Goal: Task Accomplishment & Management: Complete application form

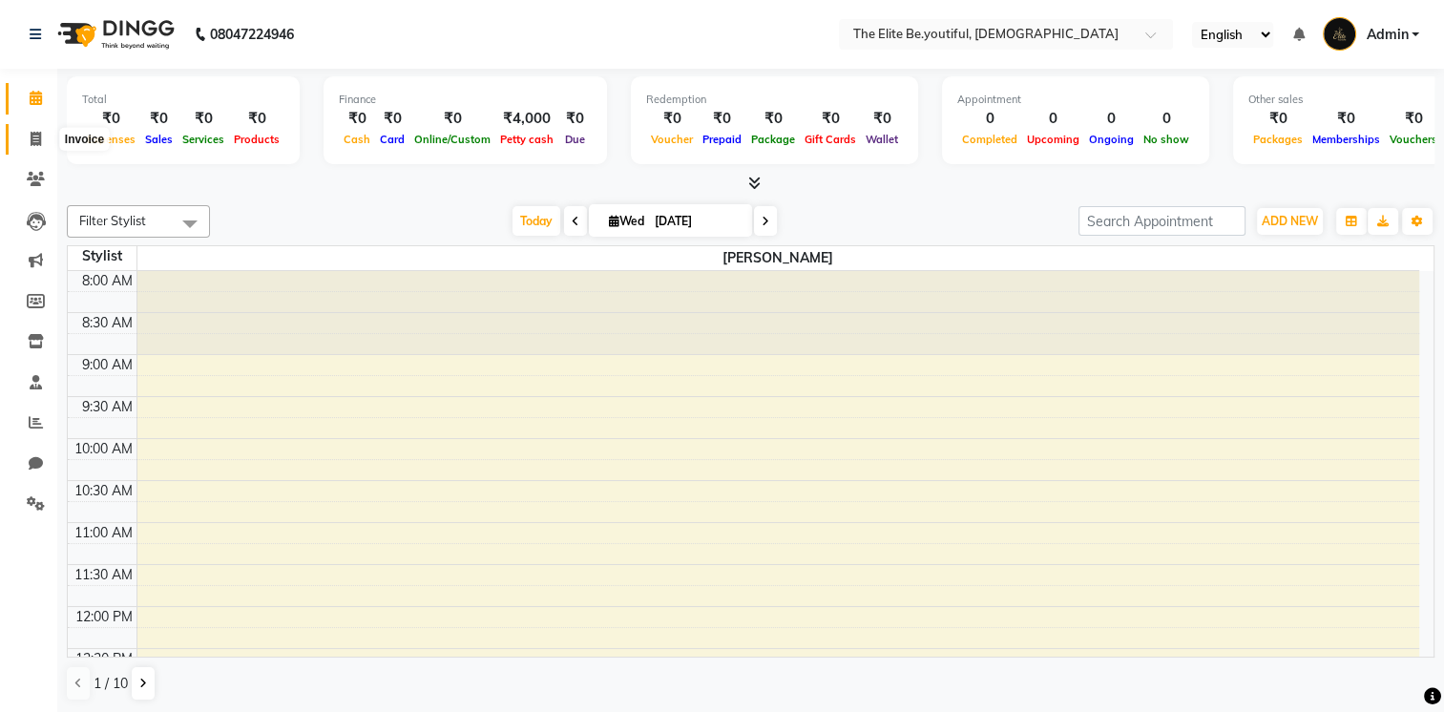
click at [34, 140] on icon at bounding box center [36, 139] width 11 height 14
select select "service"
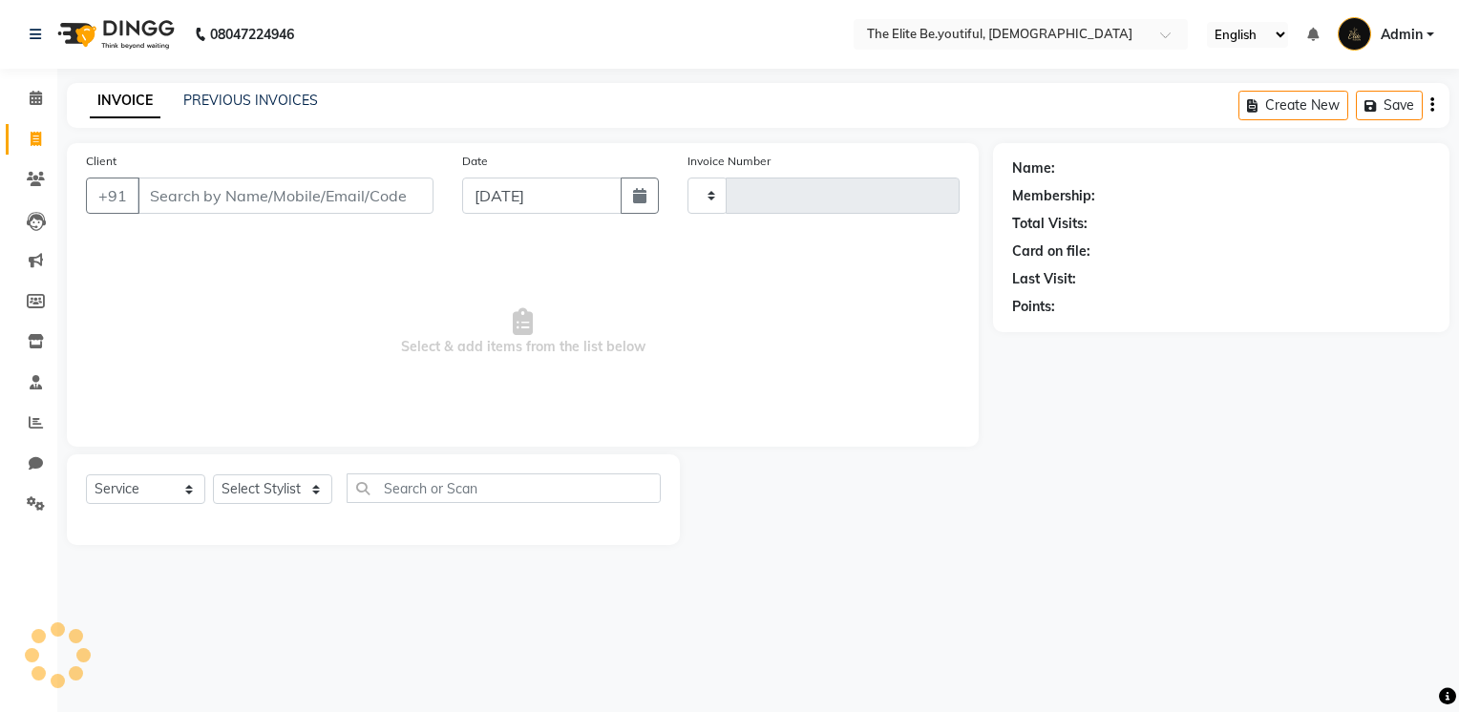
type input "0064"
select select "8173"
click at [210, 191] on input "Client" at bounding box center [285, 196] width 296 height 36
click at [211, 189] on input "Client" at bounding box center [285, 196] width 296 height 36
click at [188, 485] on select "Select Service Product Membership Package Voucher Prepaid Gift Card" at bounding box center [145, 489] width 119 height 30
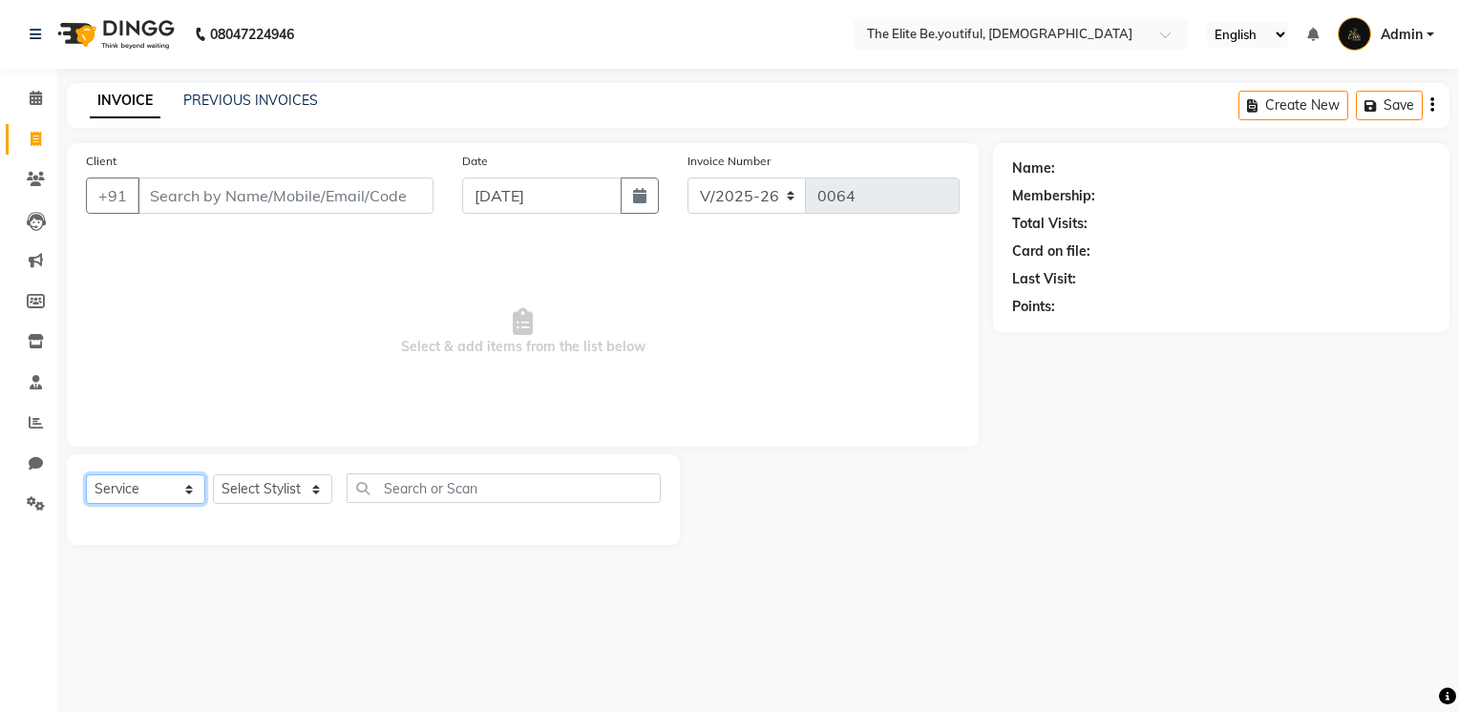
click at [86, 475] on select "Select Service Product Membership Package Voucher Prepaid Gift Card" at bounding box center [145, 489] width 119 height 30
click at [314, 495] on select "Select Stylist [PERSON_NAME] [PERSON_NAME] [PERSON_NAME] [PERSON_NAME] [PERSON_…" at bounding box center [272, 489] width 119 height 30
click at [457, 268] on span "Select & add items from the list below" at bounding box center [523, 332] width 874 height 191
click at [31, 94] on icon at bounding box center [36, 98] width 12 height 14
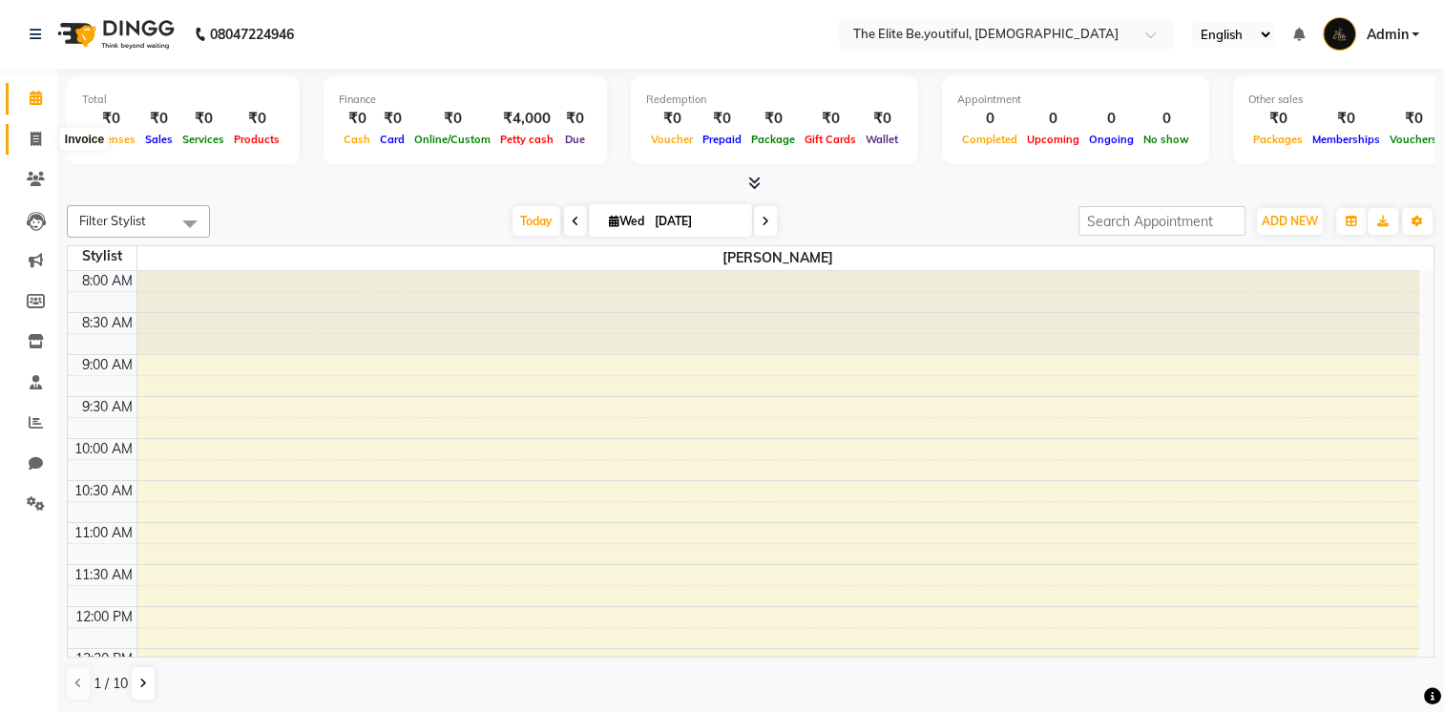
click at [32, 134] on icon at bounding box center [36, 139] width 11 height 14
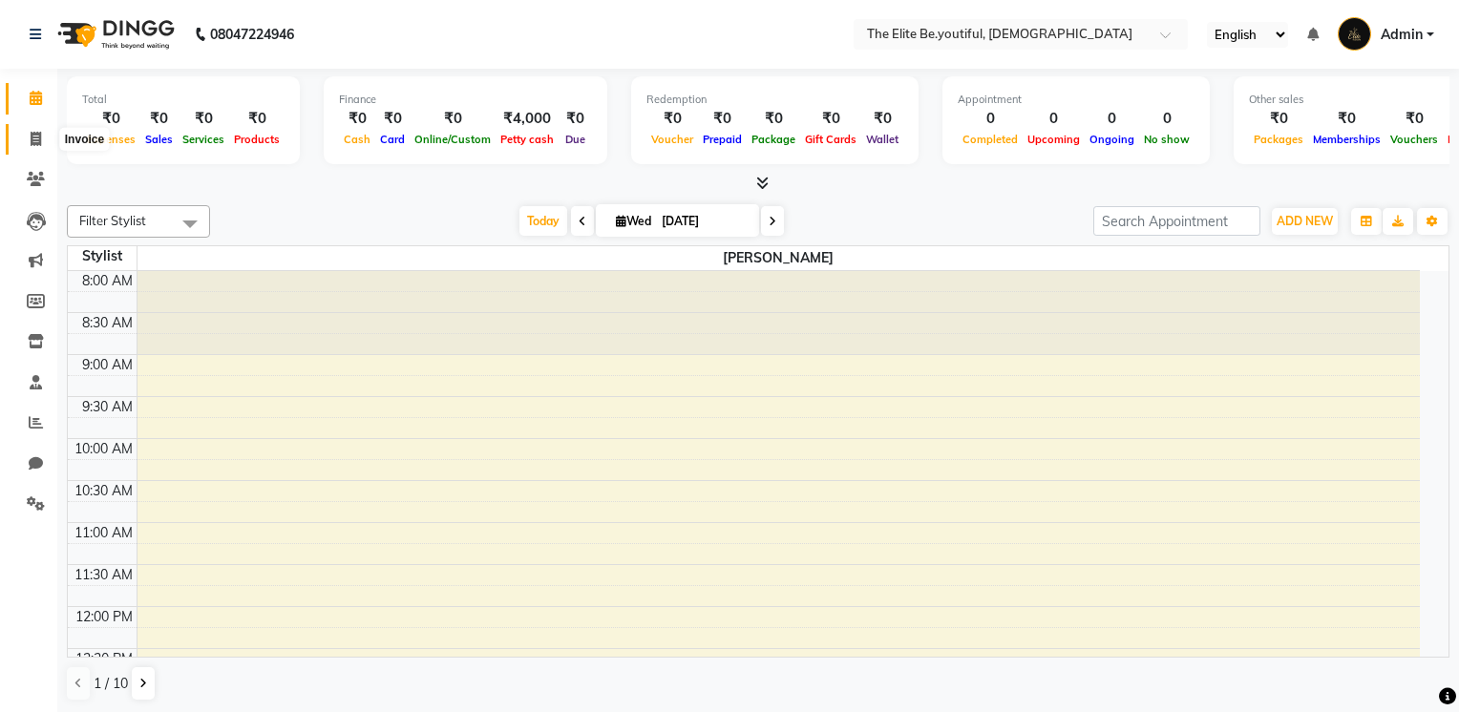
select select "8173"
select select "service"
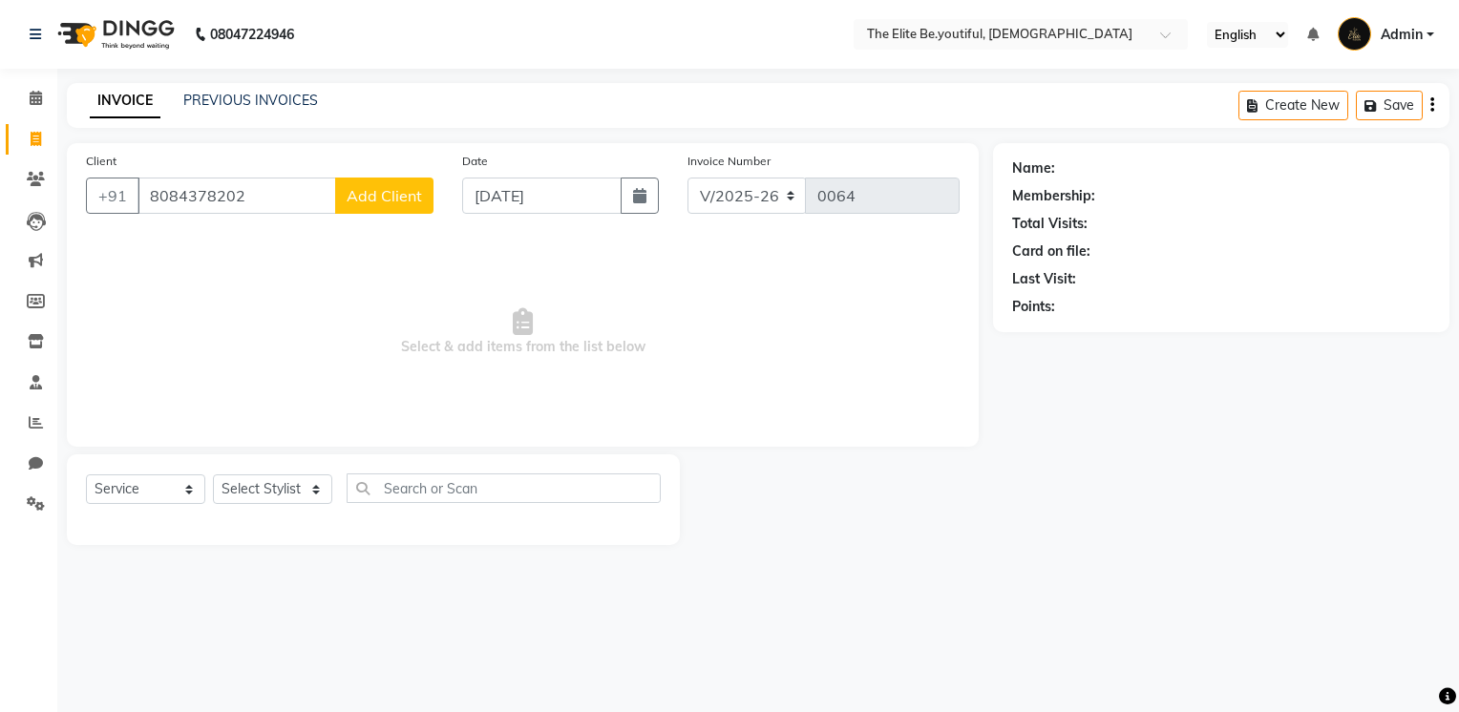
type input "8084378202"
click at [402, 172] on div "Client [PHONE_NUMBER] Add Client" at bounding box center [260, 190] width 376 height 78
click at [402, 193] on span "Add Client" at bounding box center [384, 195] width 75 height 19
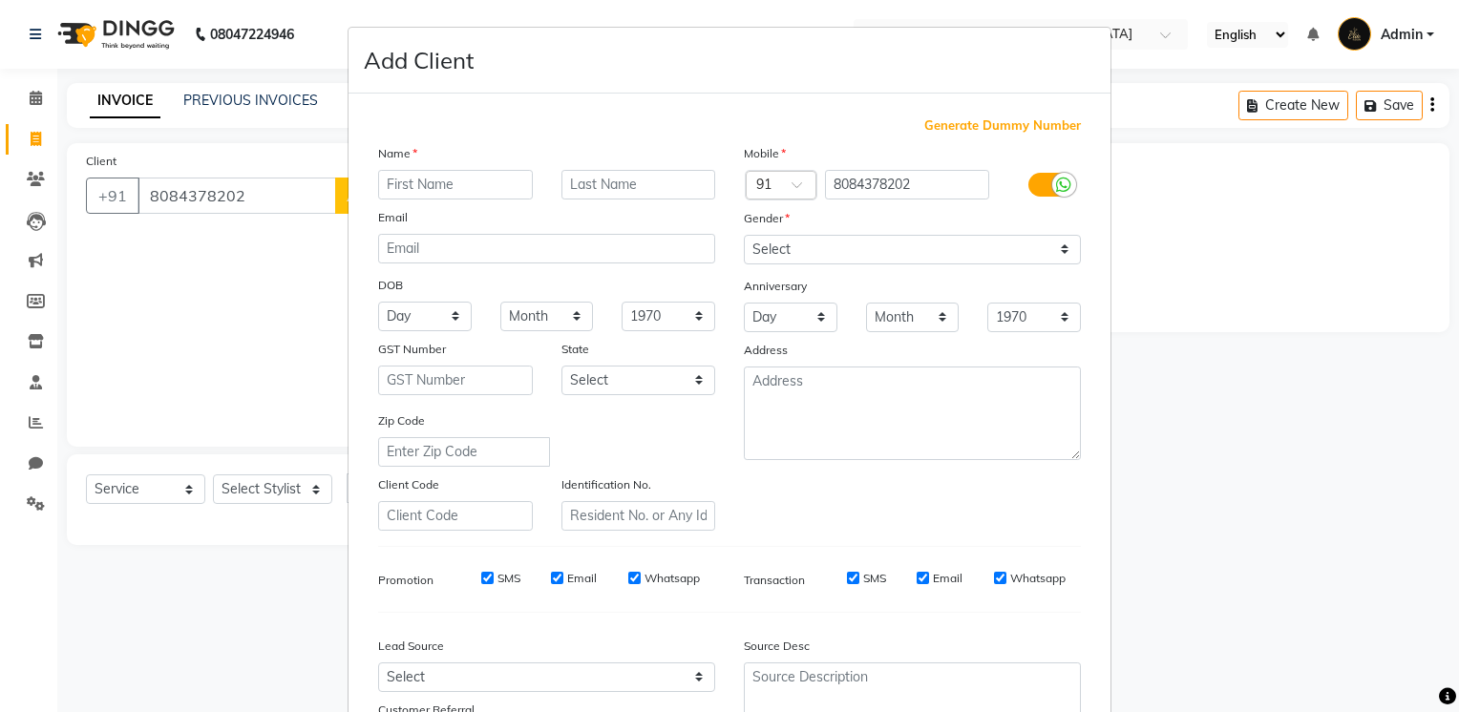
click at [468, 189] on input "text" at bounding box center [455, 185] width 155 height 30
type input "[DEMOGRAPHIC_DATA]"
click at [668, 187] on input "text" at bounding box center [638, 185] width 155 height 30
type input "k"
click at [1058, 253] on select "Select [DEMOGRAPHIC_DATA] [DEMOGRAPHIC_DATA] Other Prefer Not To Say" at bounding box center [912, 250] width 337 height 30
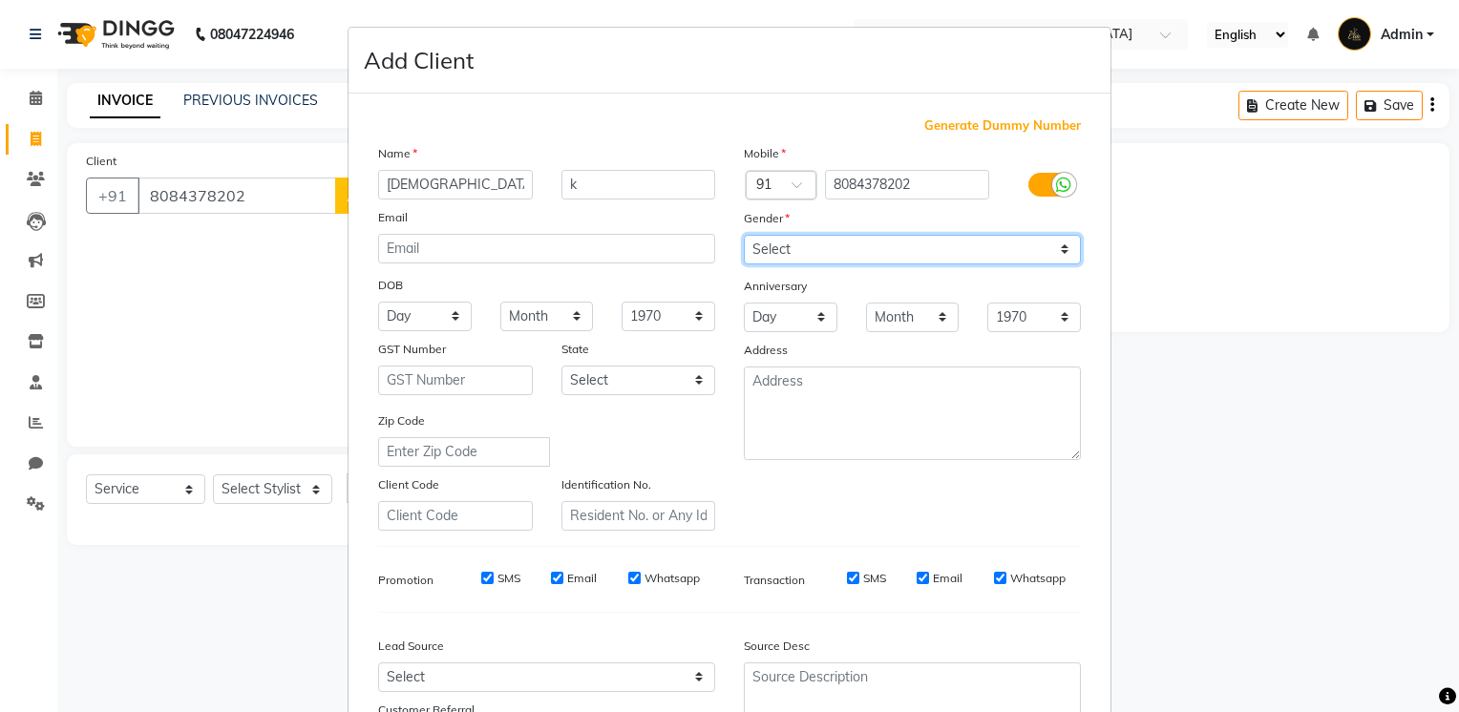
select select "[DEMOGRAPHIC_DATA]"
click at [744, 236] on select "Select [DEMOGRAPHIC_DATA] [DEMOGRAPHIC_DATA] Other Prefer Not To Say" at bounding box center [912, 250] width 337 height 30
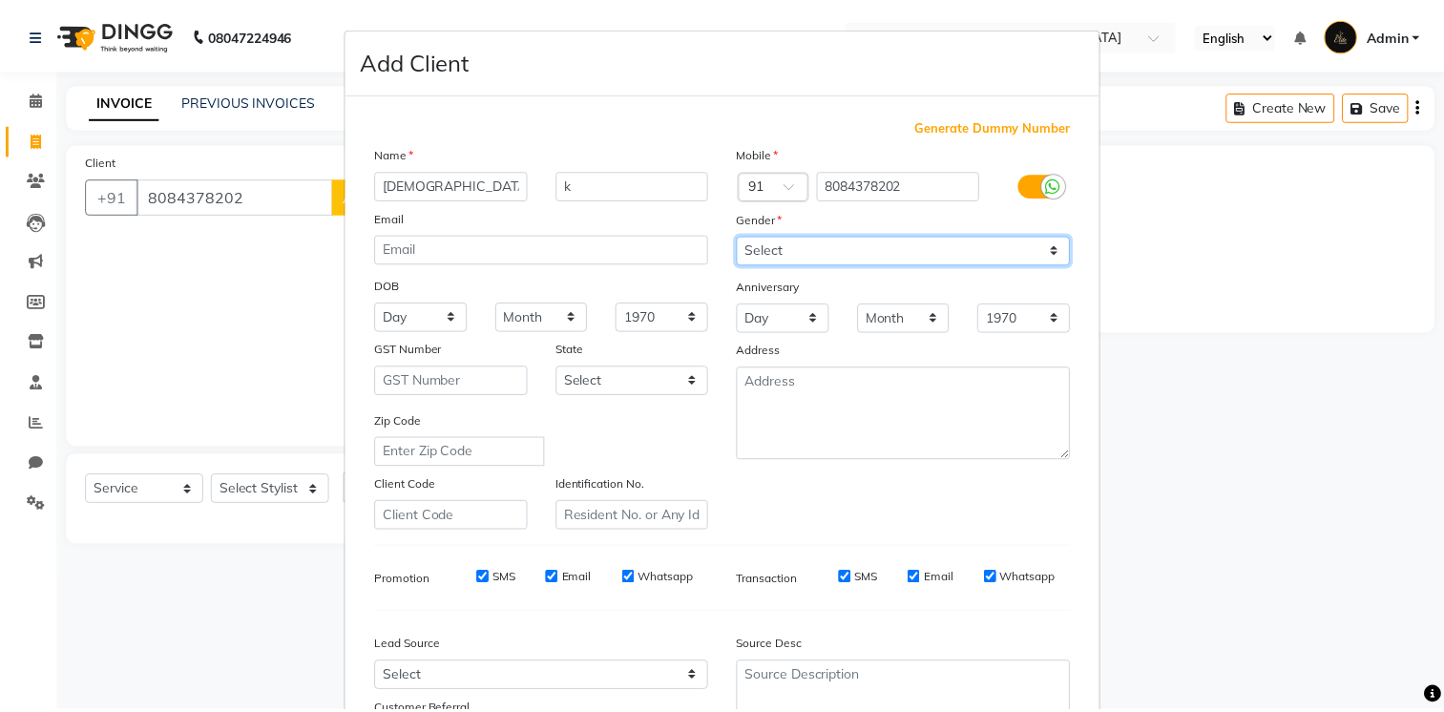
scroll to position [178, 0]
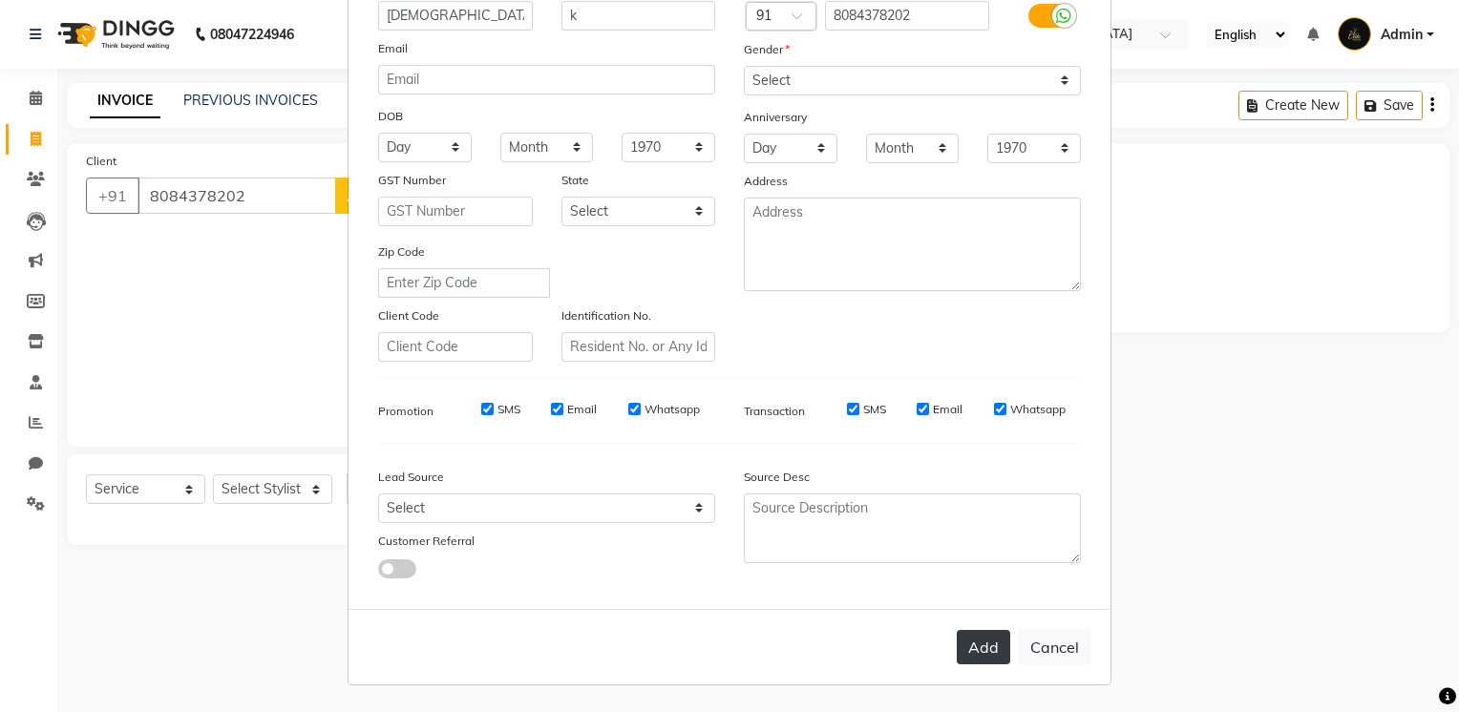
click at [991, 651] on button "Add" at bounding box center [983, 647] width 53 height 34
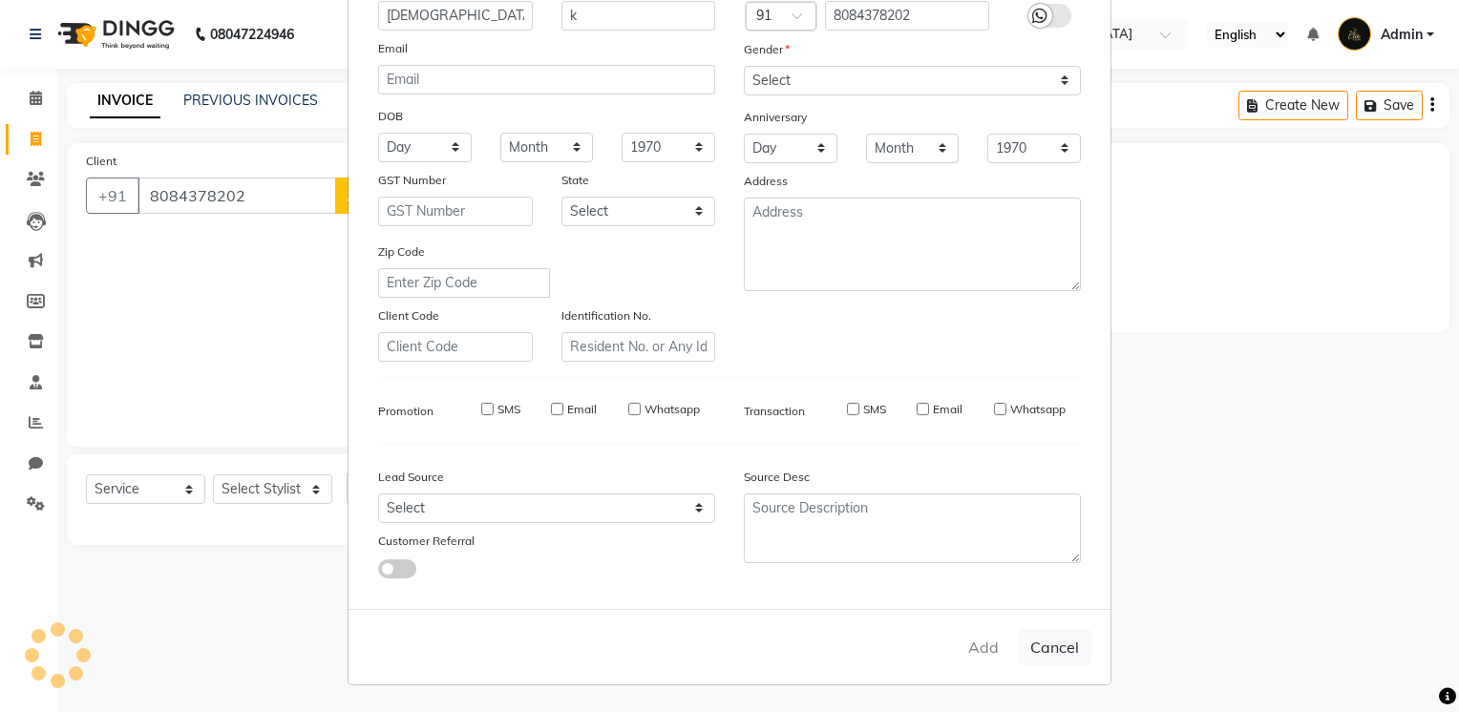
select select
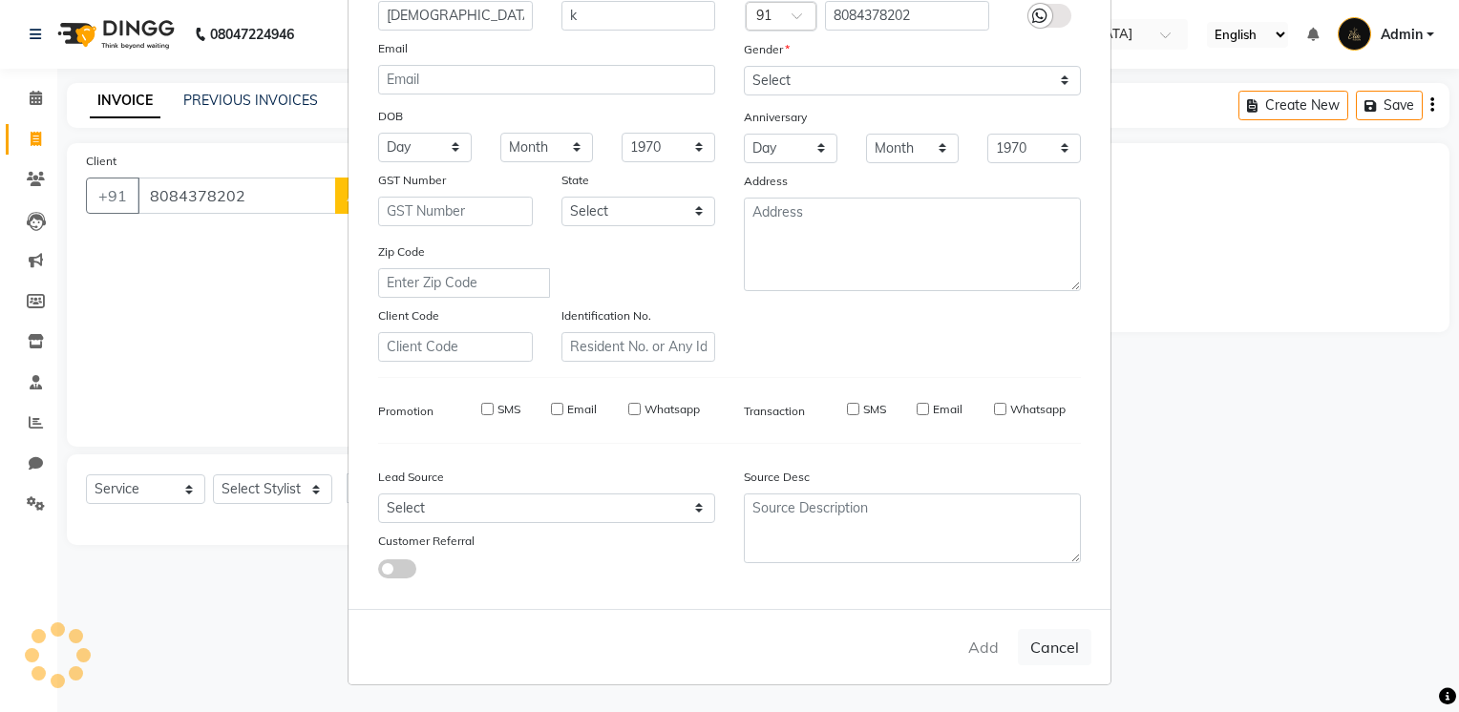
select select
checkbox input "false"
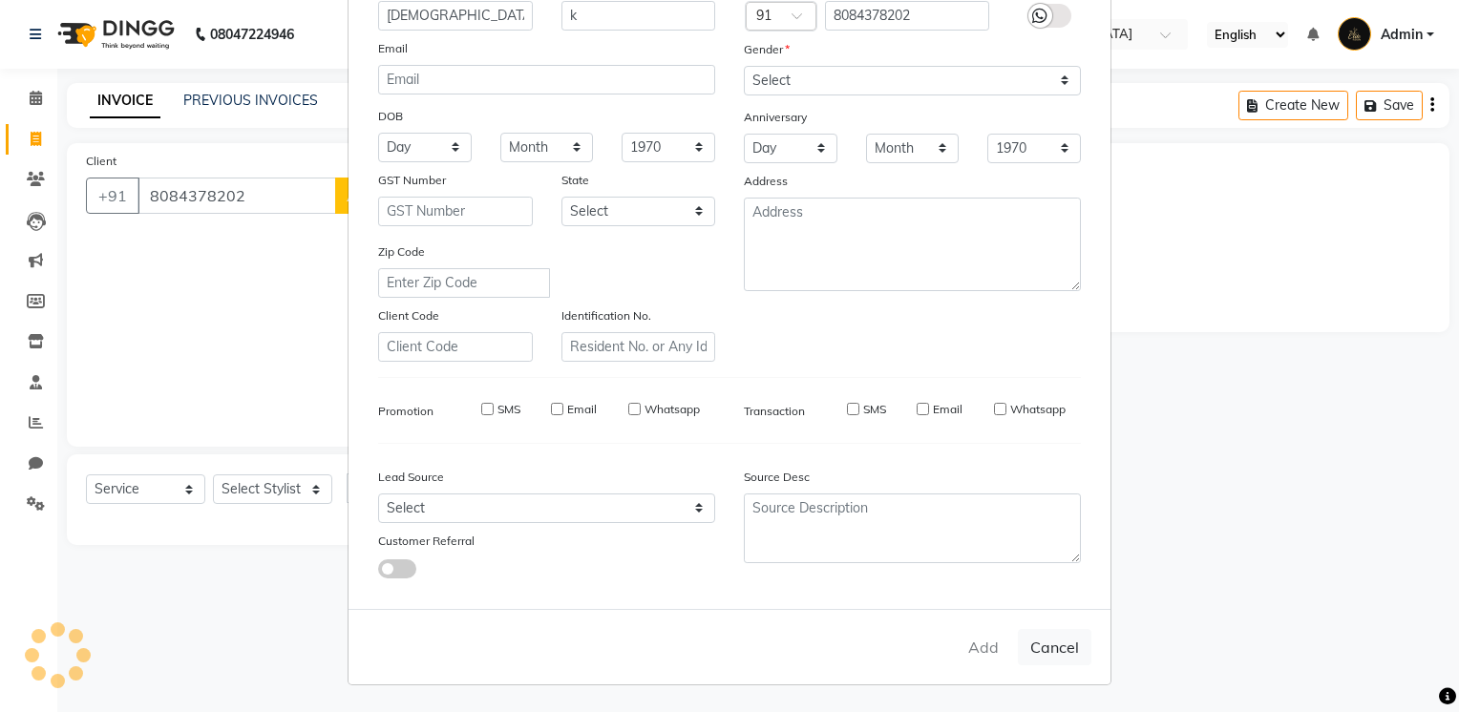
checkbox input "false"
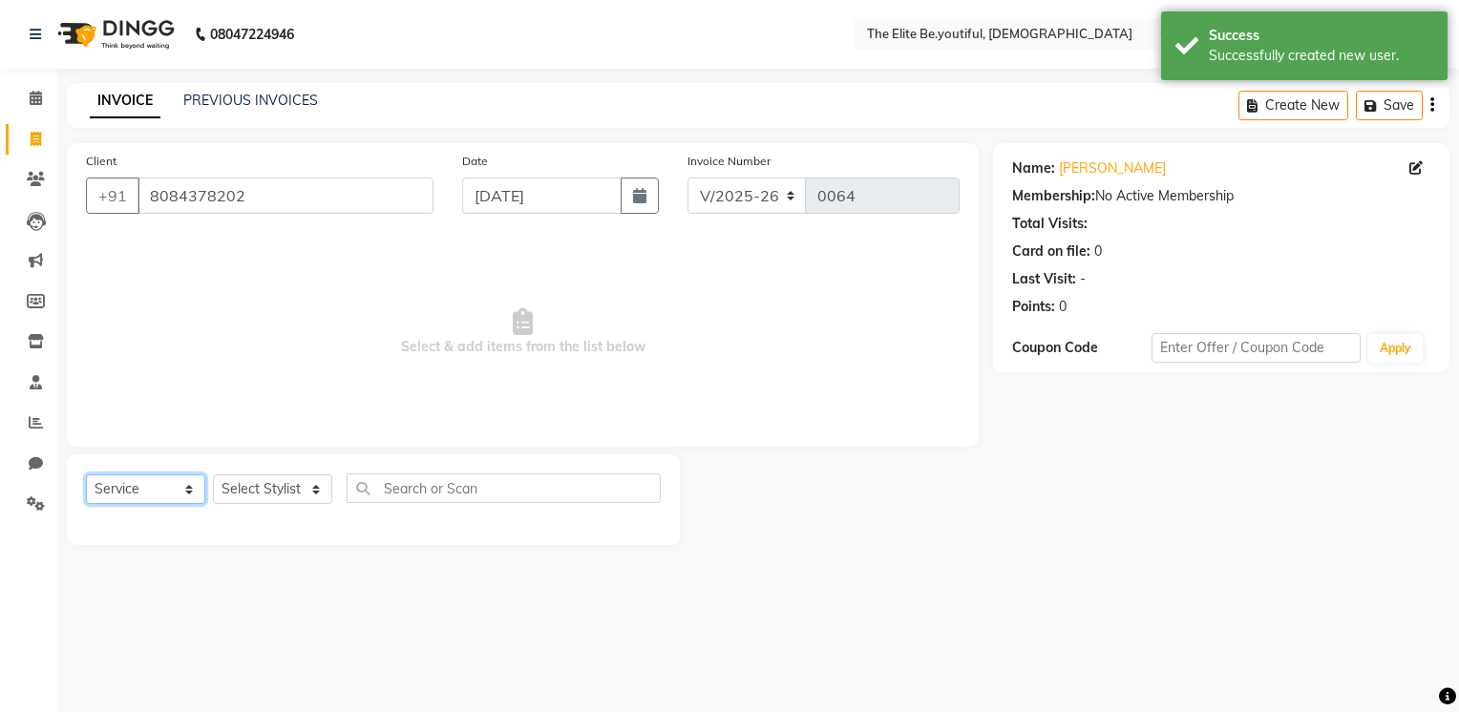
click at [187, 485] on select "Select Service Product Membership Package Voucher Prepaid Gift Card" at bounding box center [145, 489] width 119 height 30
click at [86, 475] on select "Select Service Product Membership Package Voucher Prepaid Gift Card" at bounding box center [145, 489] width 119 height 30
click at [311, 487] on select "Select Stylist [PERSON_NAME] [PERSON_NAME] [PERSON_NAME] [PERSON_NAME] [PERSON_…" at bounding box center [272, 489] width 119 height 30
select select "88256"
click at [213, 475] on select "Select Stylist [PERSON_NAME] [PERSON_NAME] [PERSON_NAME] [PERSON_NAME] [PERSON_…" at bounding box center [272, 489] width 119 height 30
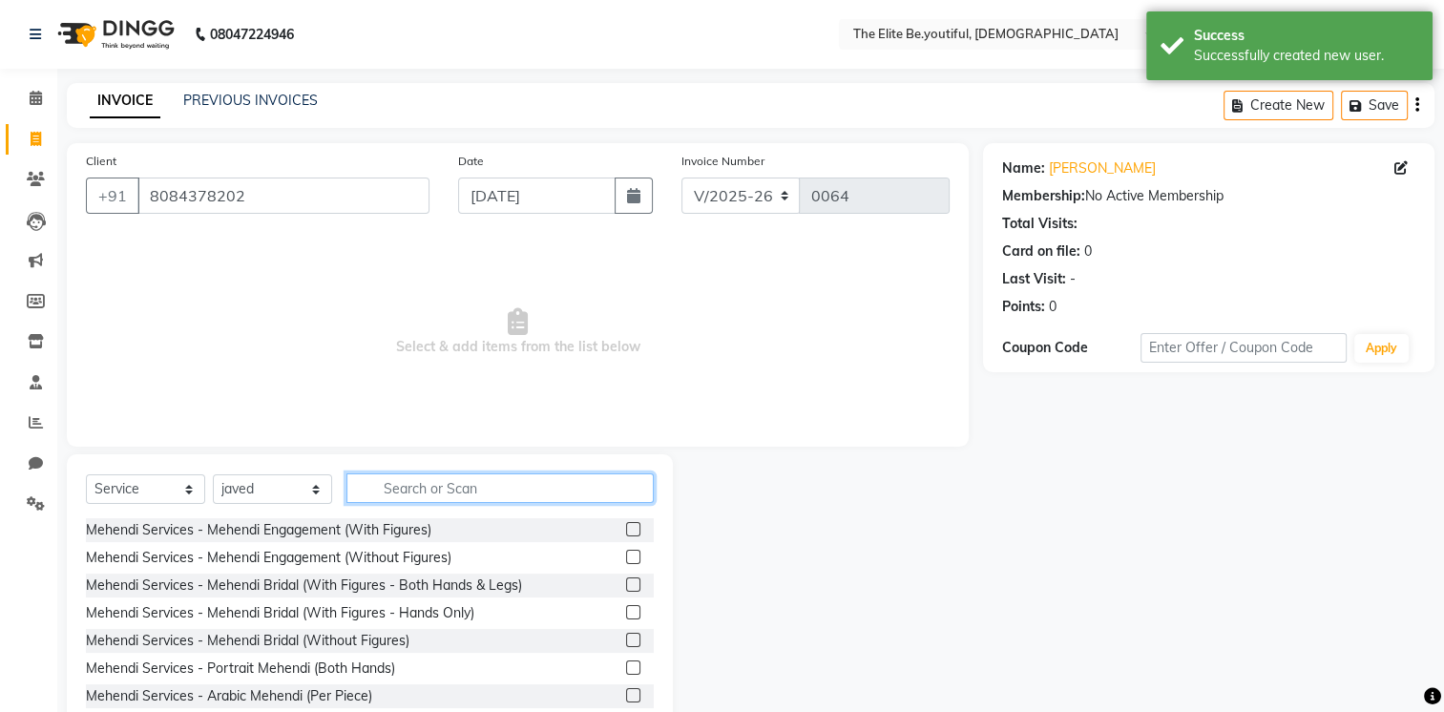
click at [411, 491] on input "text" at bounding box center [500, 489] width 307 height 30
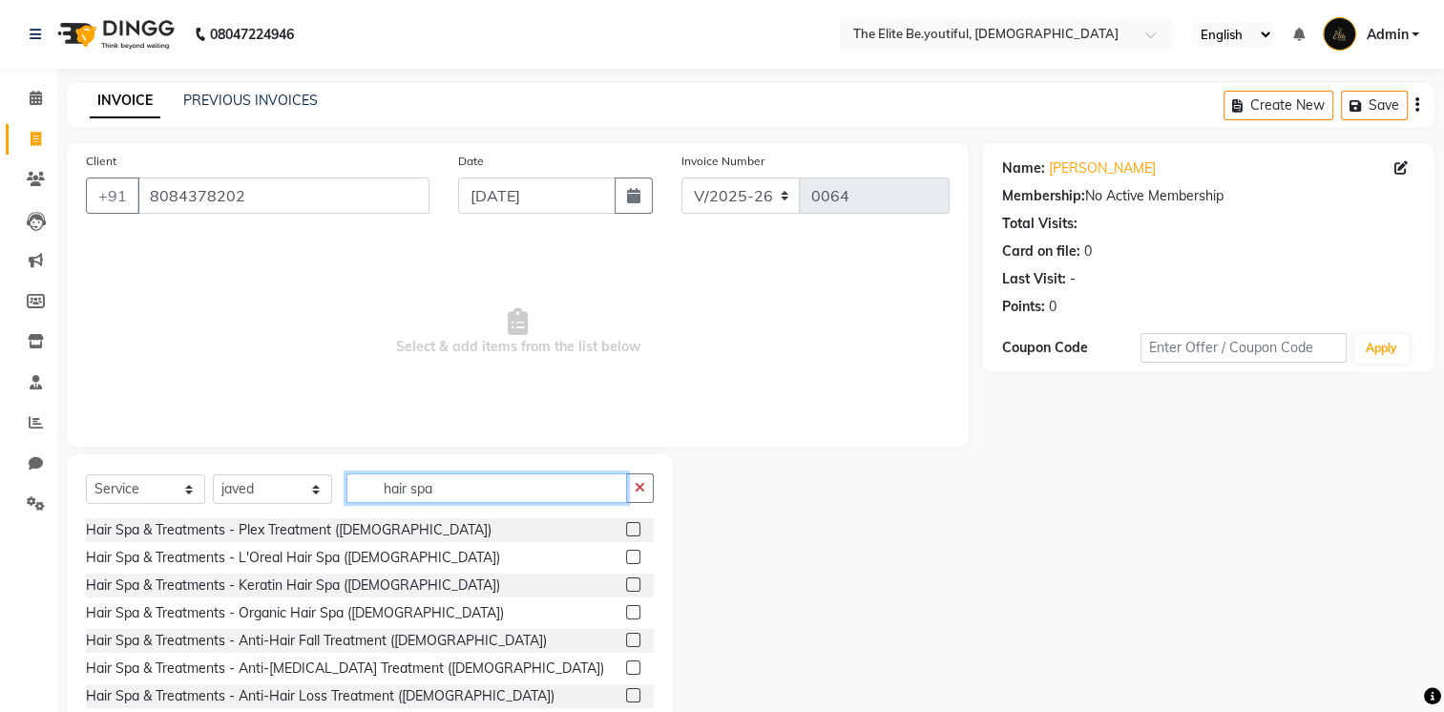
type input "hair spa"
click at [626, 560] on label at bounding box center [633, 557] width 14 height 14
click at [626, 560] on input "checkbox" at bounding box center [632, 558] width 12 height 12
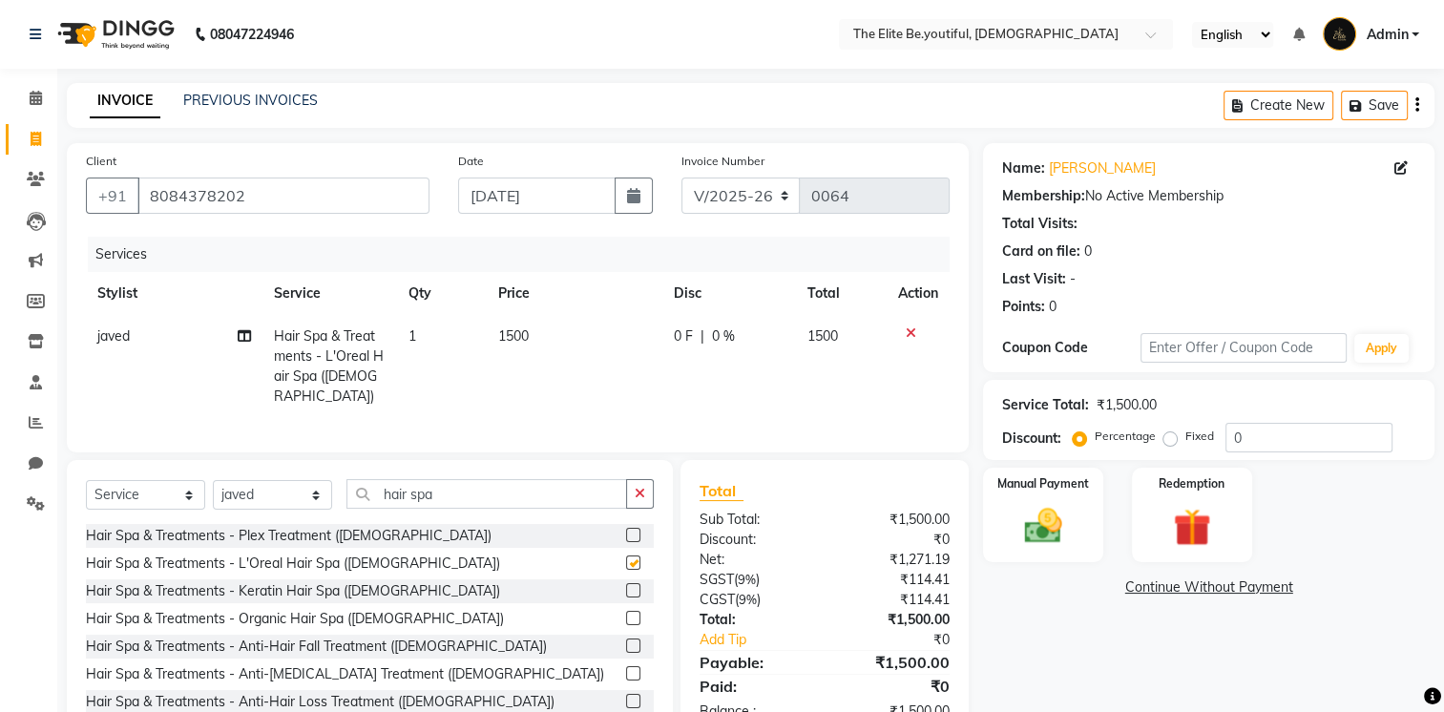
checkbox input "false"
drag, startPoint x: 477, startPoint y: 488, endPoint x: 348, endPoint y: 520, distance: 133.8
click at [348, 520] on div "Select Service Product Membership Package Voucher Prepaid Gift Card Select Styl…" at bounding box center [370, 601] width 606 height 282
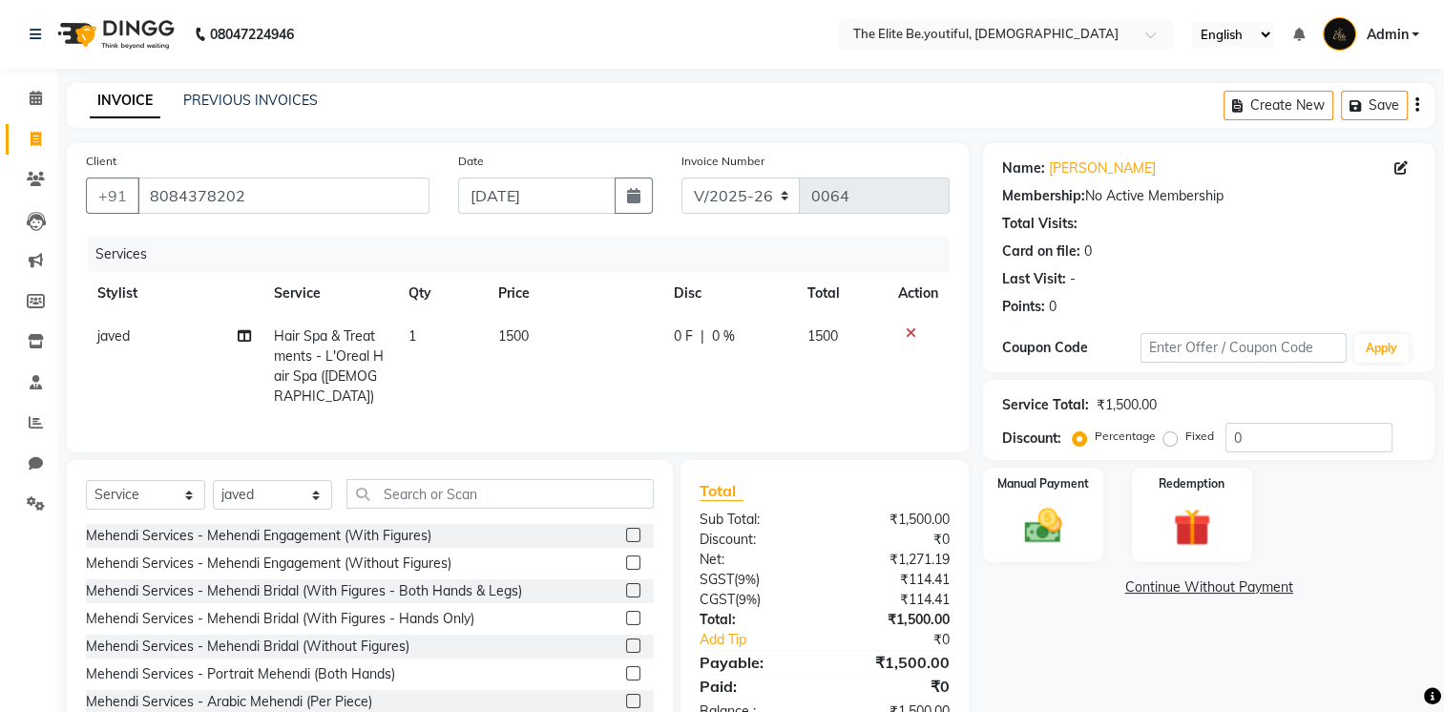
click at [349, 524] on div "Mehendi Services - Mehendi Engagement (With Figures)" at bounding box center [370, 536] width 568 height 24
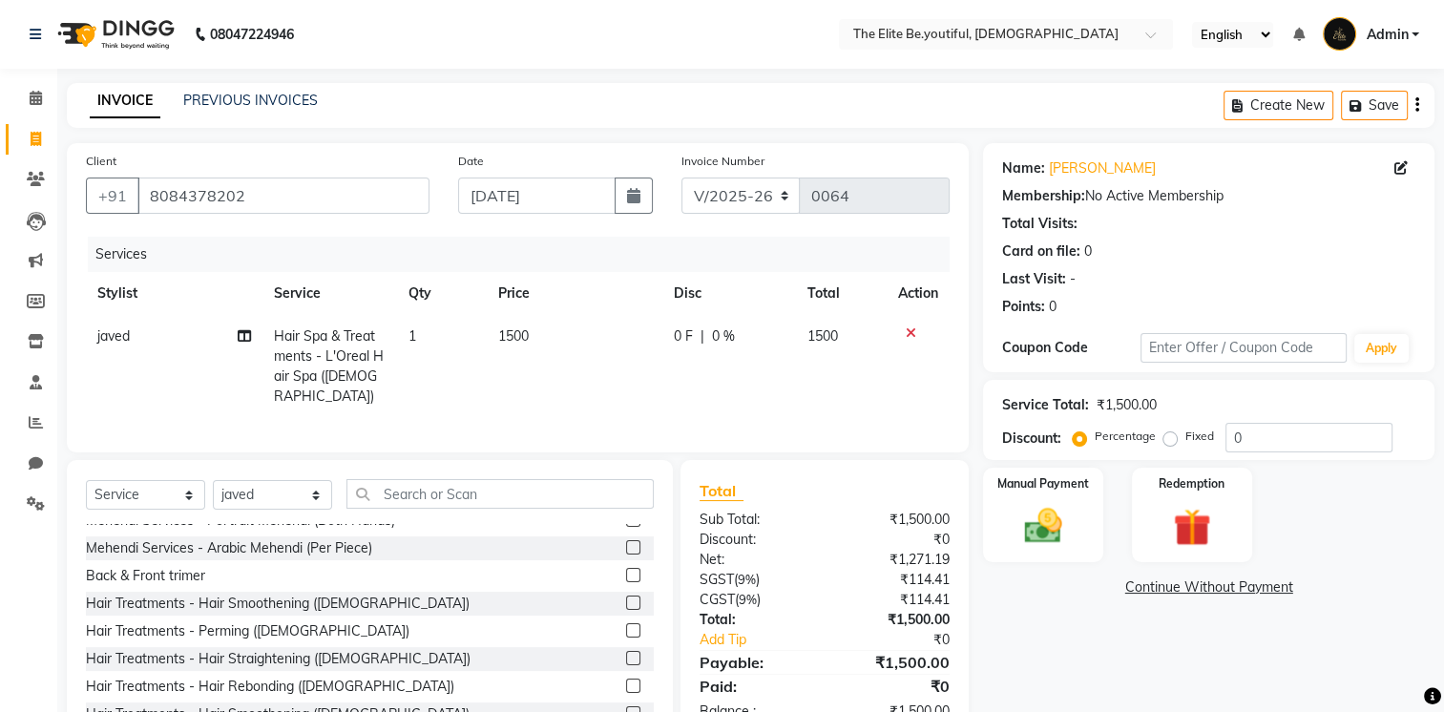
scroll to position [166, 0]
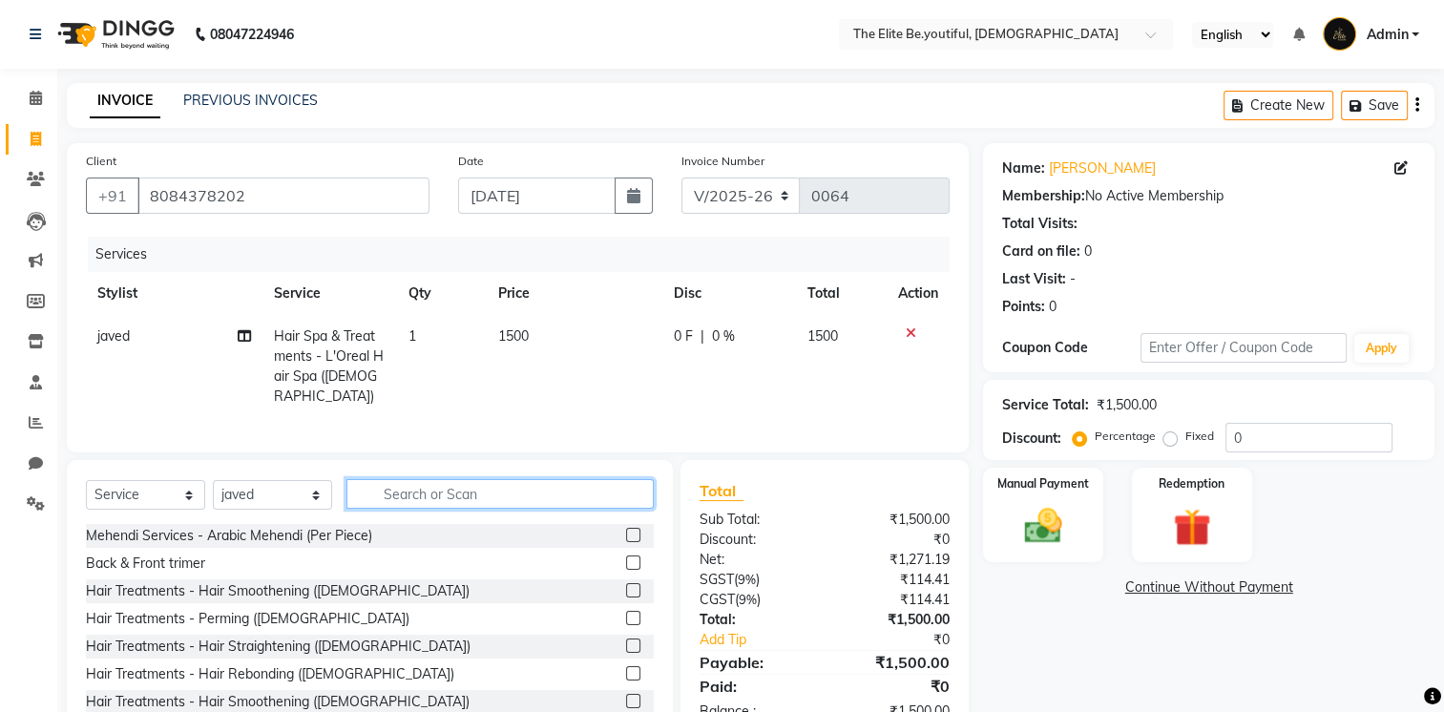
click at [374, 491] on input "text" at bounding box center [500, 494] width 307 height 30
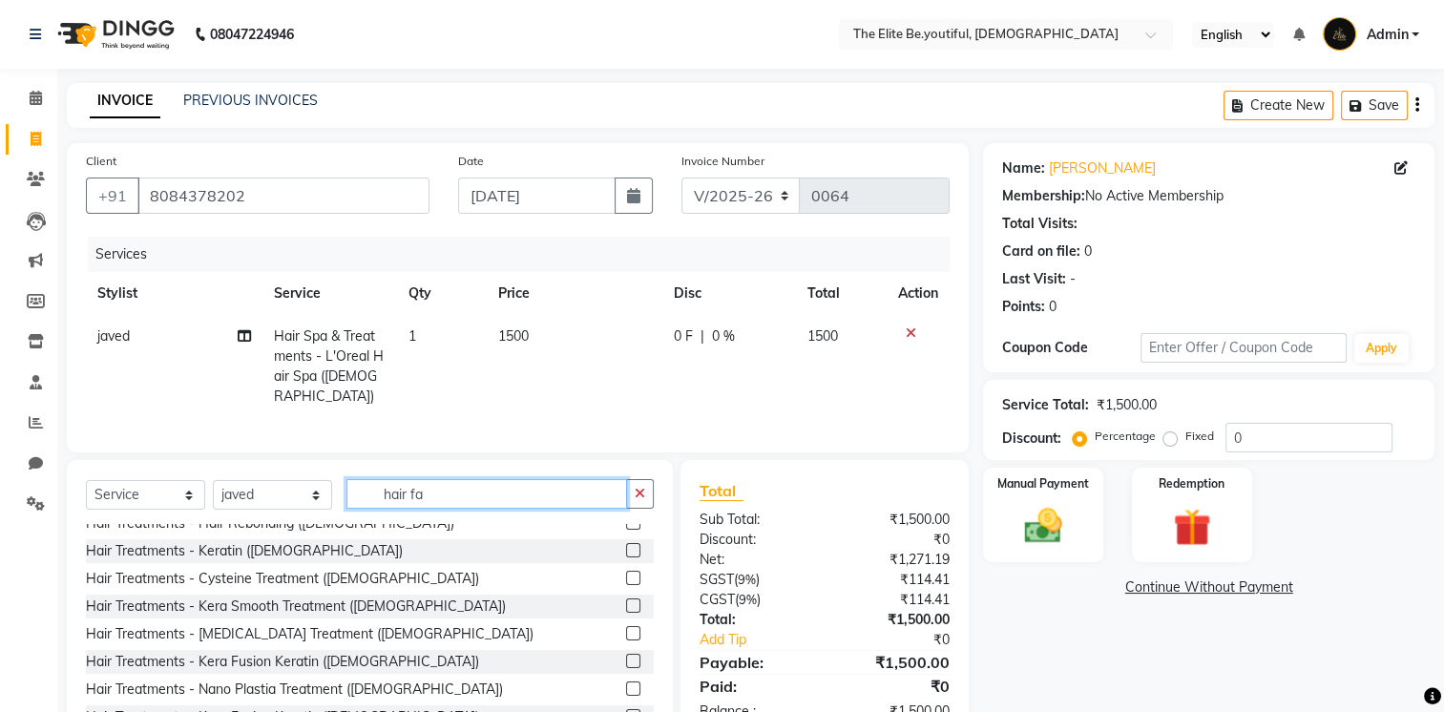
scroll to position [0, 0]
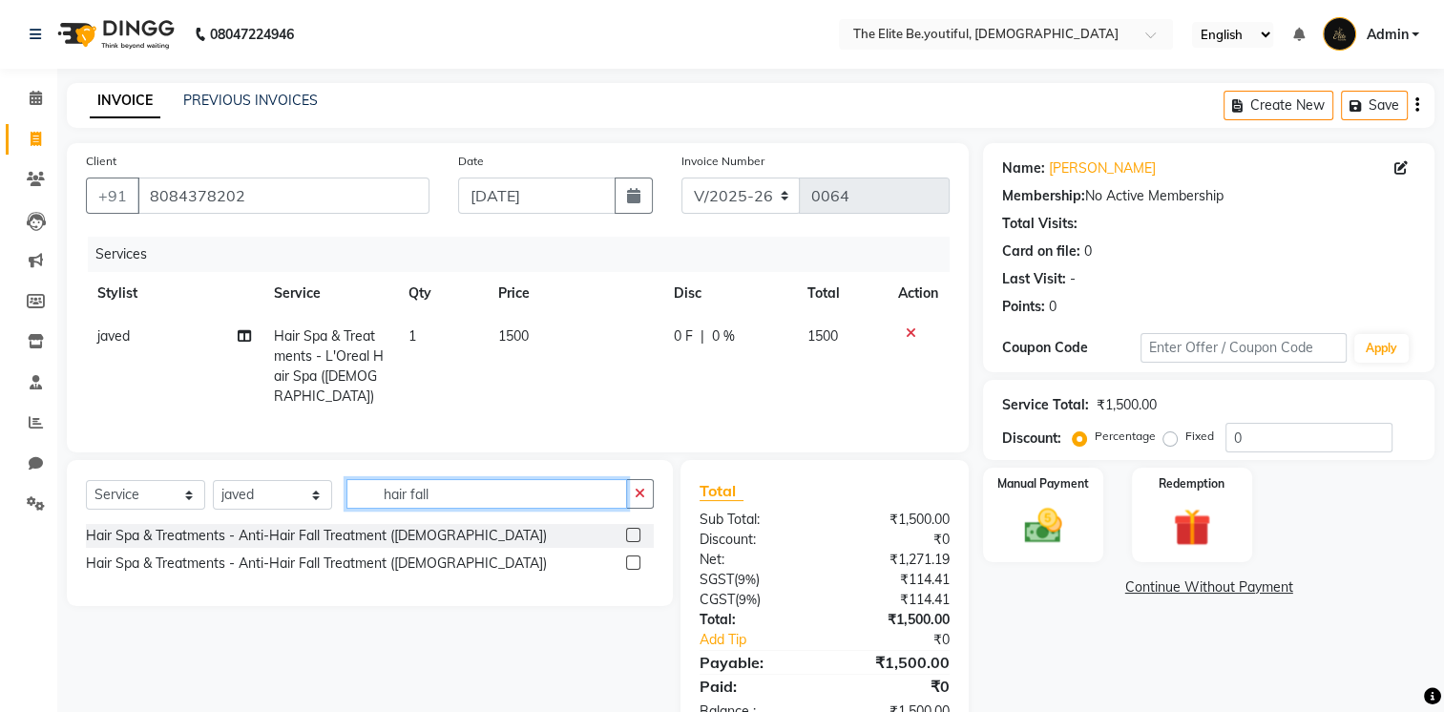
type input "hair fall"
drag, startPoint x: 635, startPoint y: 528, endPoint x: 951, endPoint y: 520, distance: 316.1
click at [634, 528] on label at bounding box center [633, 535] width 14 height 14
click at [634, 530] on input "checkbox" at bounding box center [632, 536] width 12 height 12
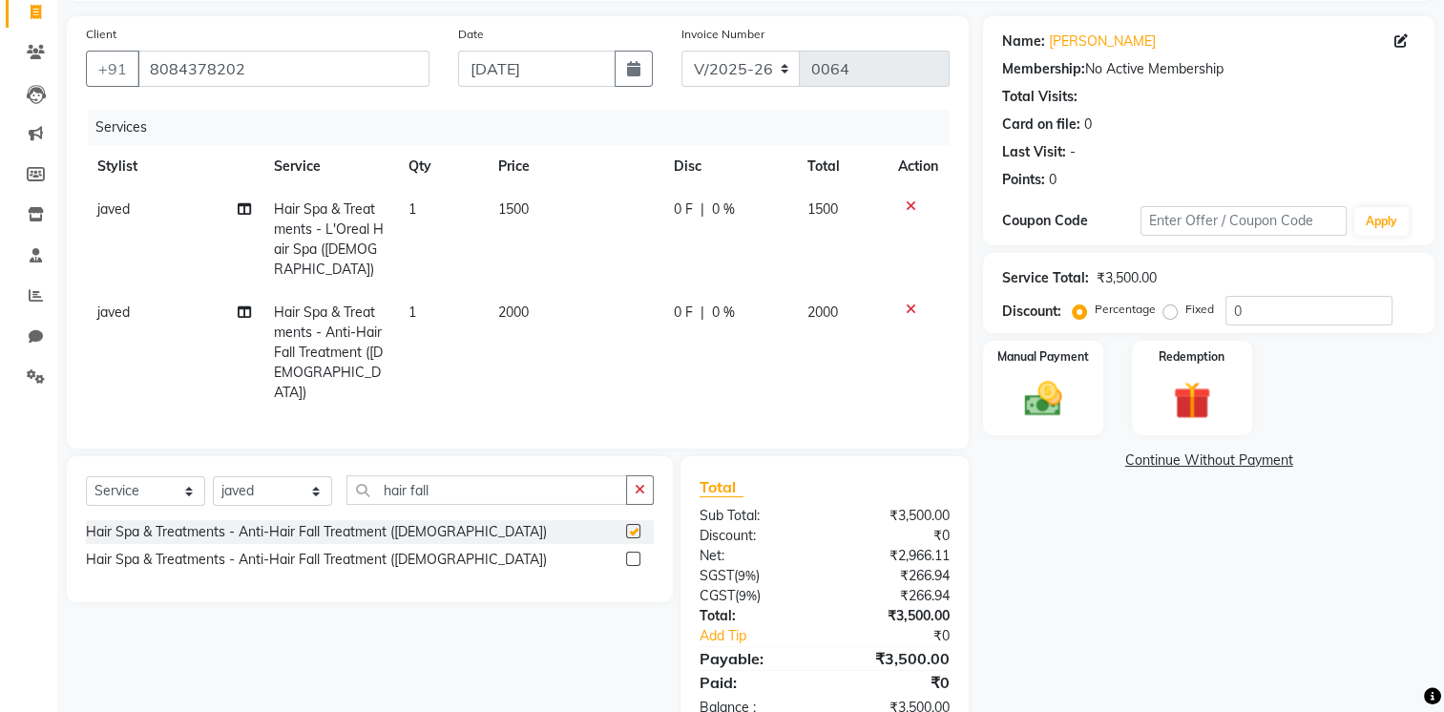
checkbox input "false"
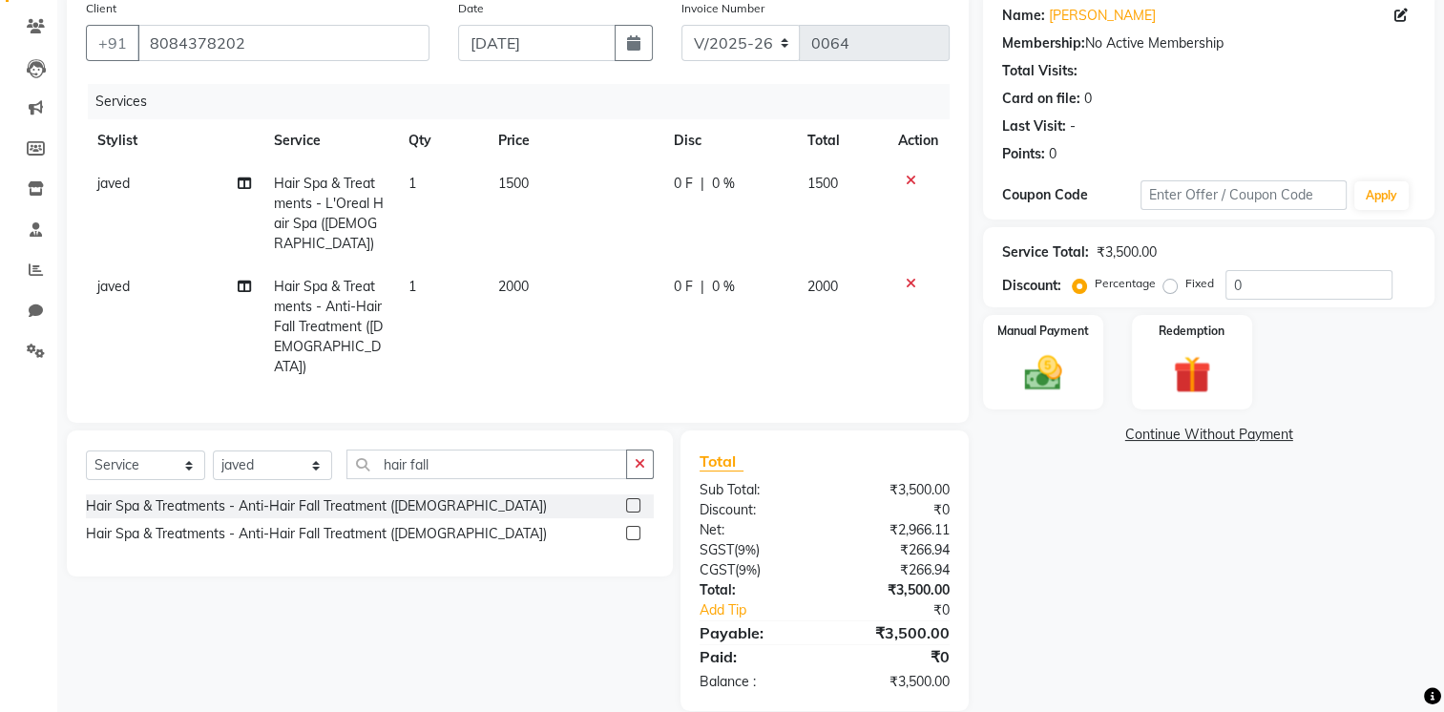
scroll to position [155, 0]
drag, startPoint x: 488, startPoint y: 437, endPoint x: 447, endPoint y: 437, distance: 41.1
click at [447, 448] on input "hair fall" at bounding box center [487, 463] width 281 height 30
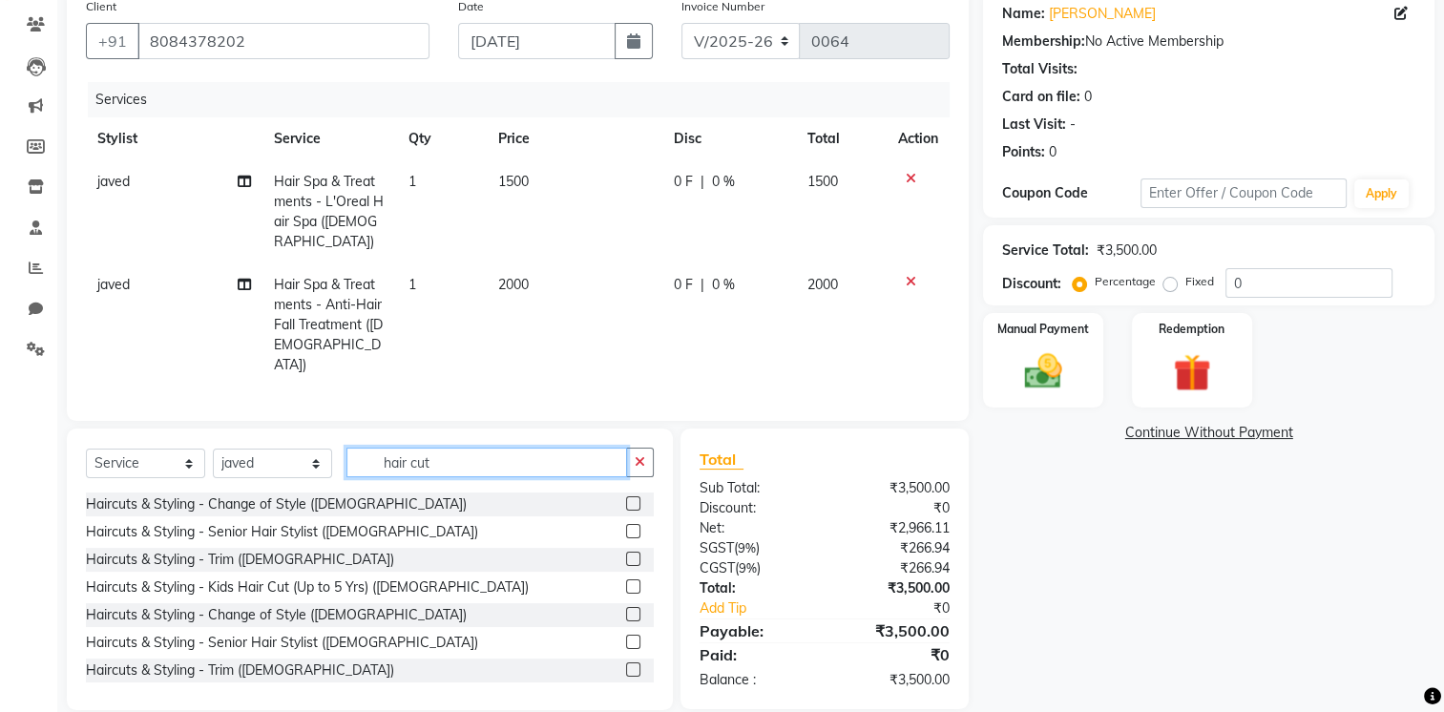
type input "hair cut"
click at [626, 524] on label at bounding box center [633, 531] width 14 height 14
click at [626, 526] on input "checkbox" at bounding box center [632, 532] width 12 height 12
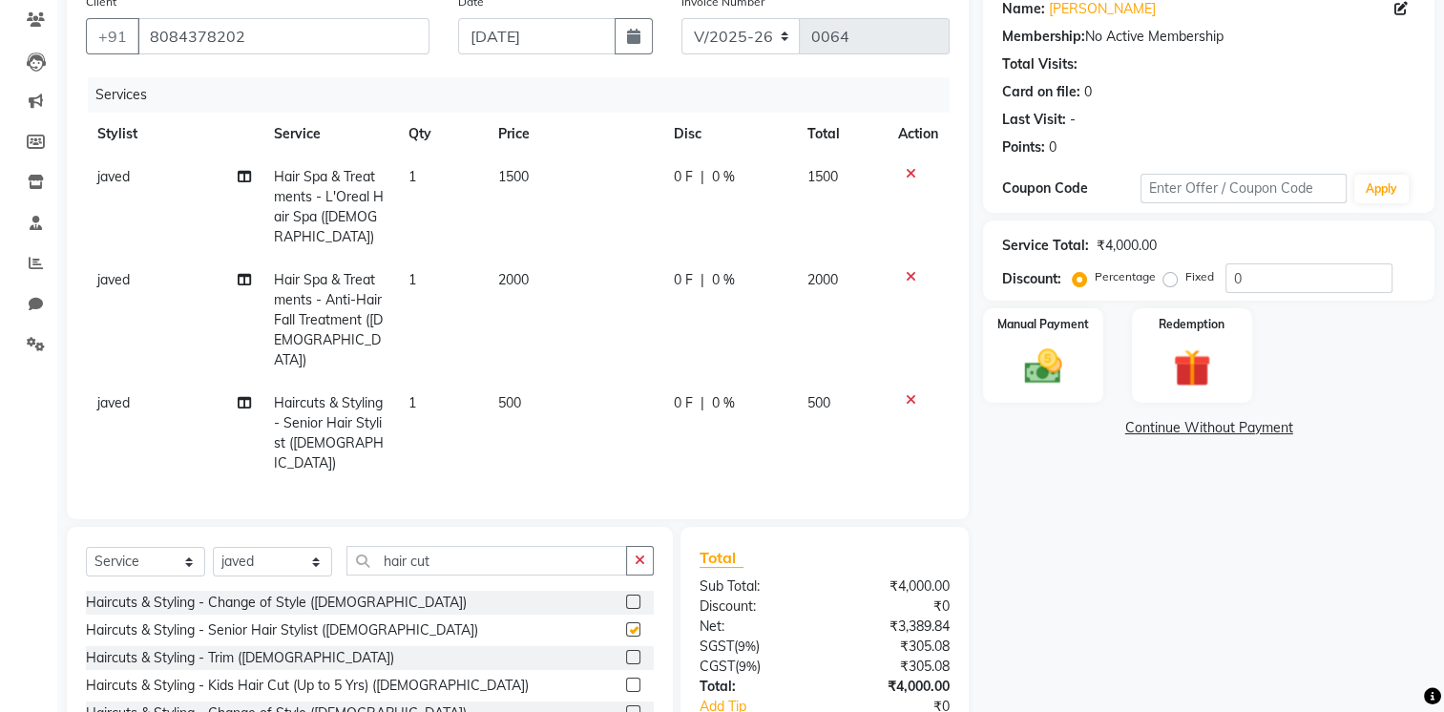
scroll to position [239, 0]
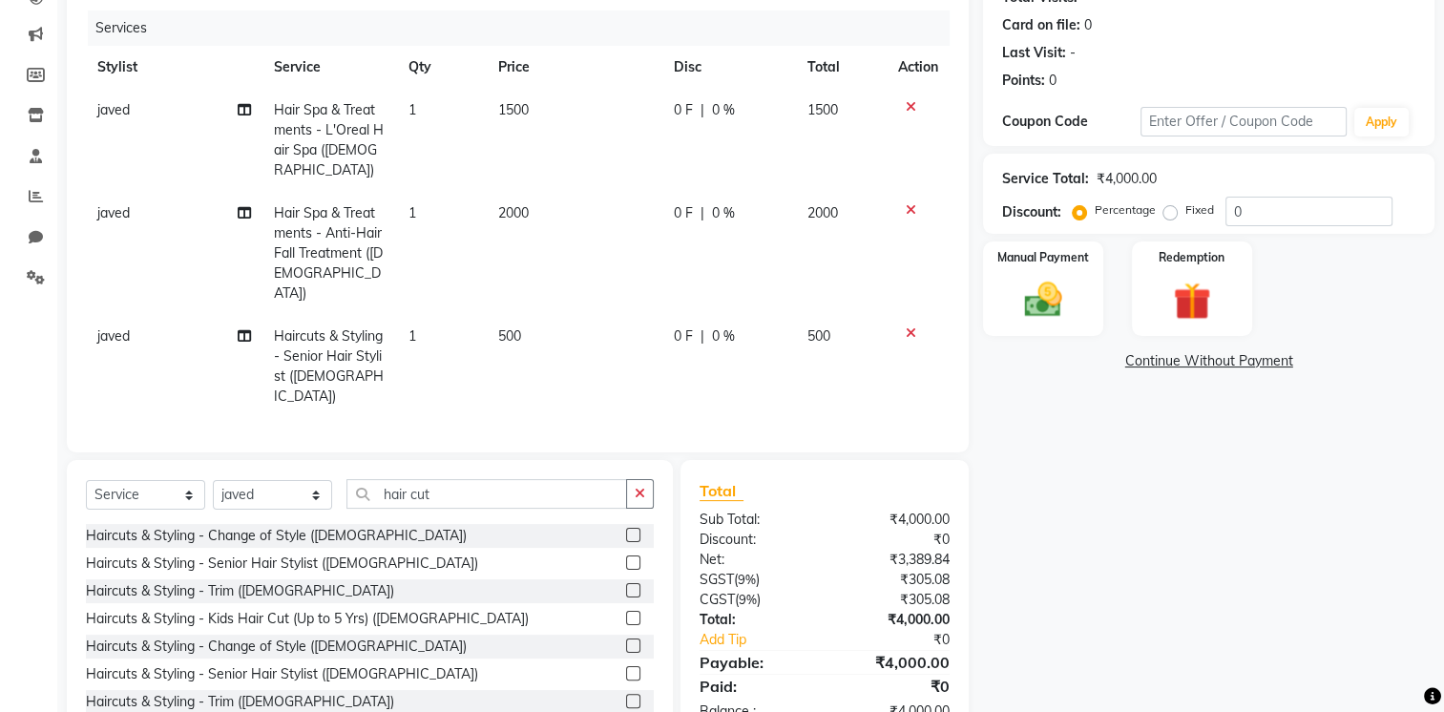
checkbox input "false"
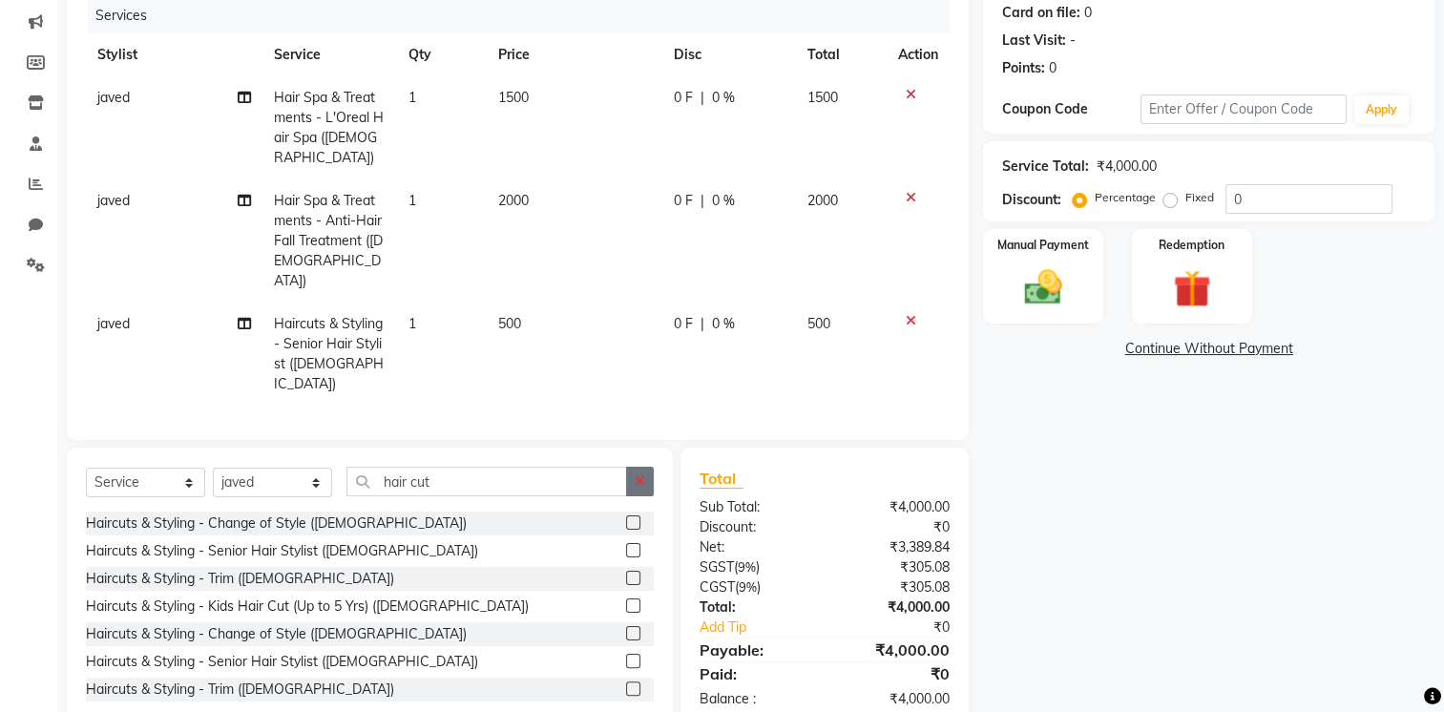
click at [642, 474] on icon "button" at bounding box center [640, 480] width 11 height 13
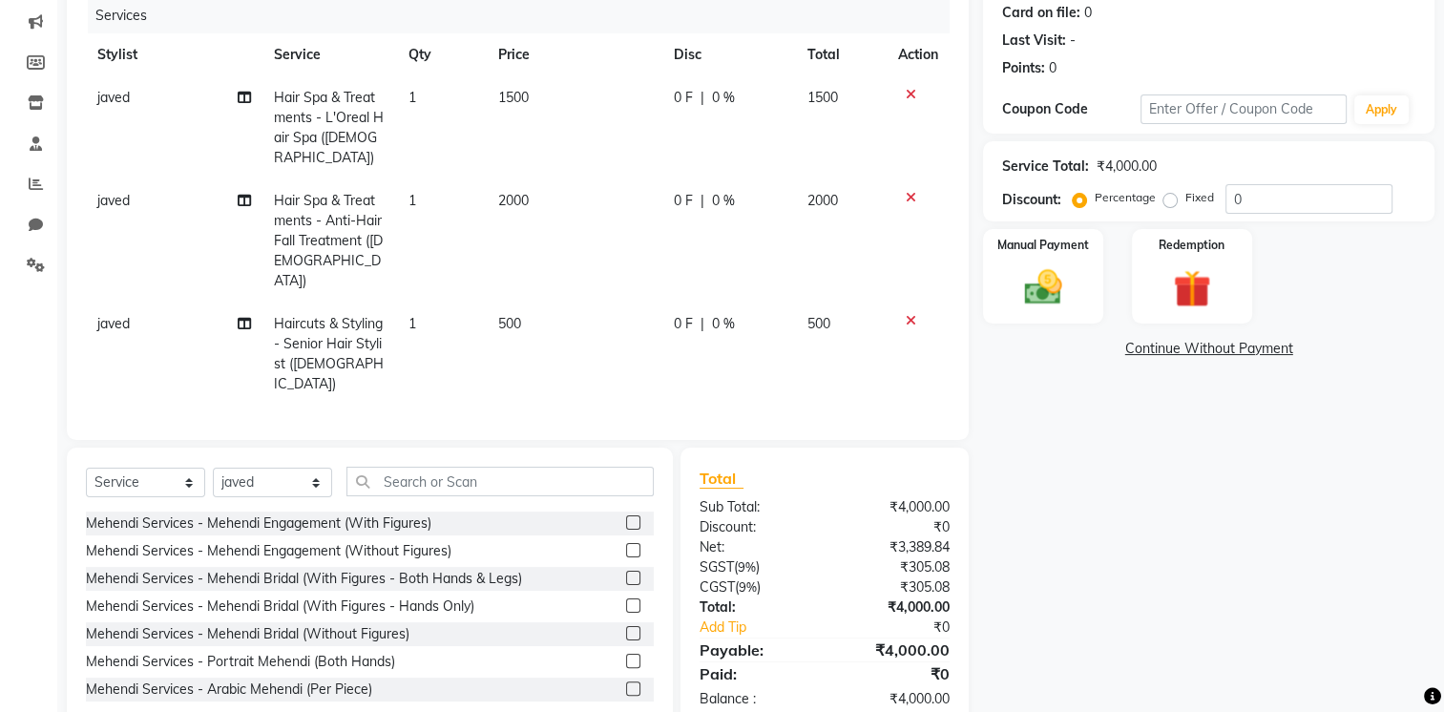
click at [707, 96] on div "0 F | 0 %" at bounding box center [729, 98] width 111 height 20
select select "88256"
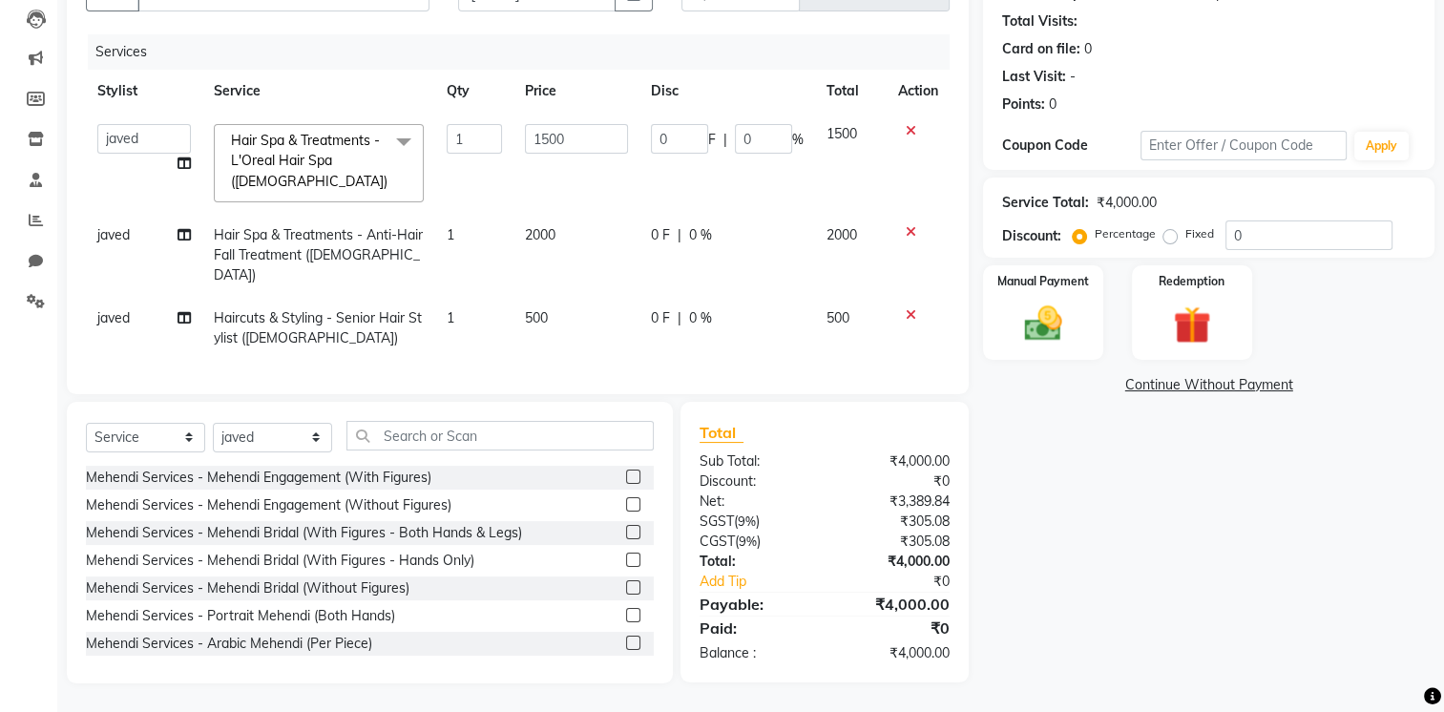
scroll to position [197, 0]
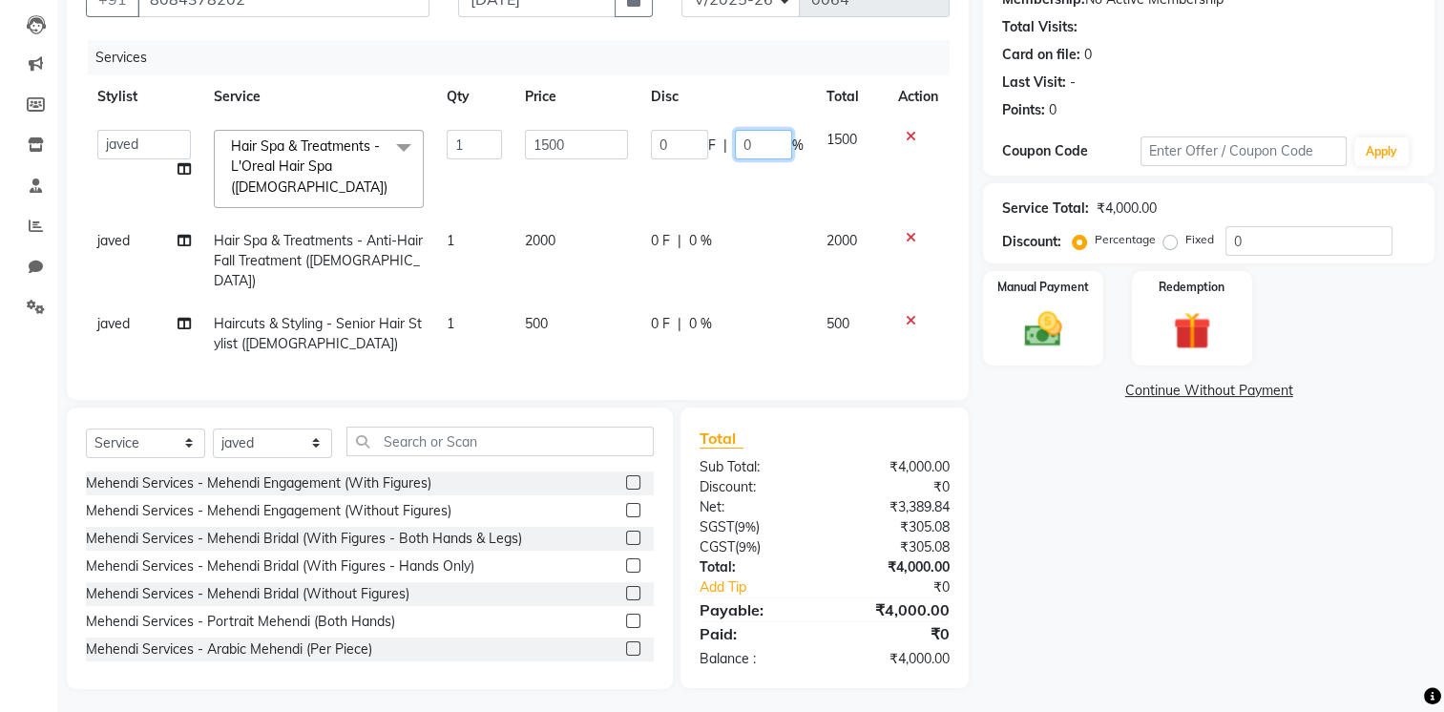
click at [739, 150] on input "0" at bounding box center [763, 145] width 57 height 30
click at [767, 141] on input "300" at bounding box center [763, 145] width 57 height 30
type input "30"
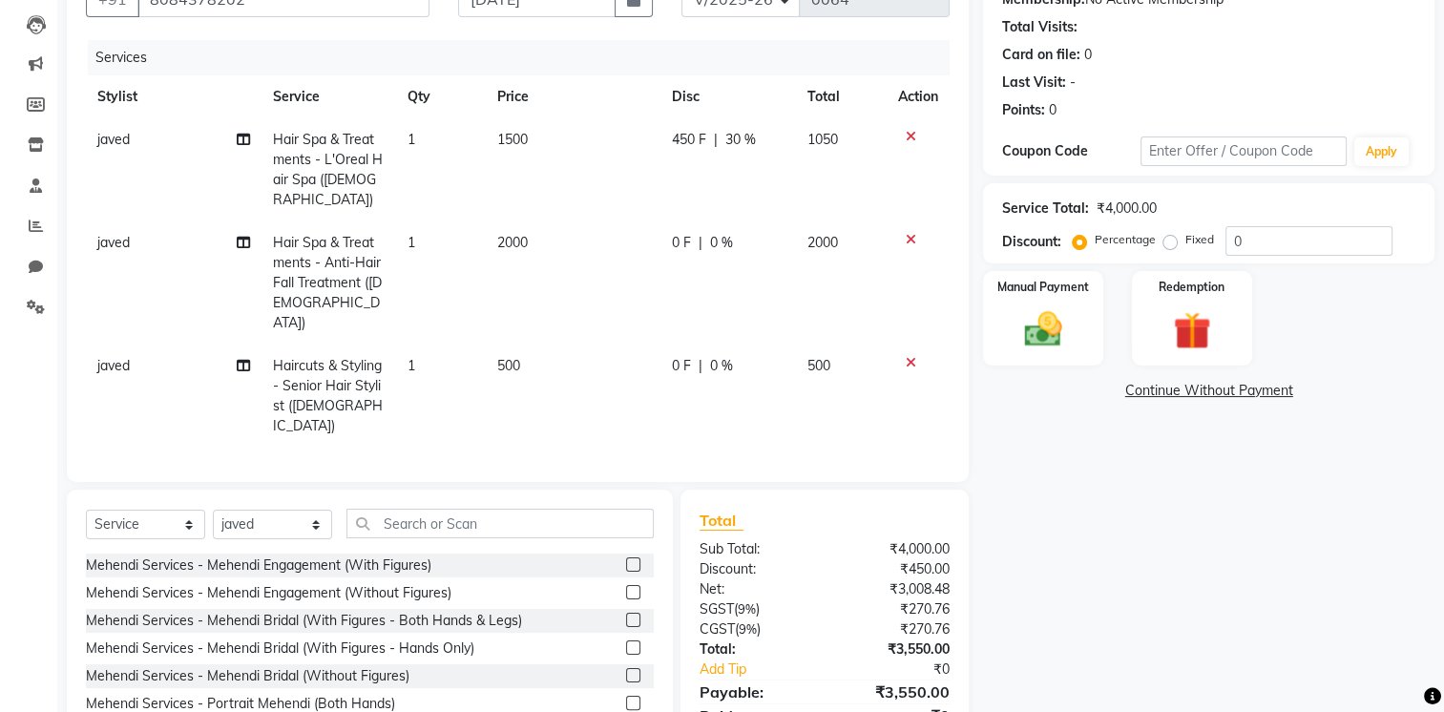
drag, startPoint x: 766, startPoint y: 140, endPoint x: 691, endPoint y: 241, distance: 124.9
click at [691, 241] on td "0 F | 0 %" at bounding box center [729, 282] width 136 height 123
select select "88256"
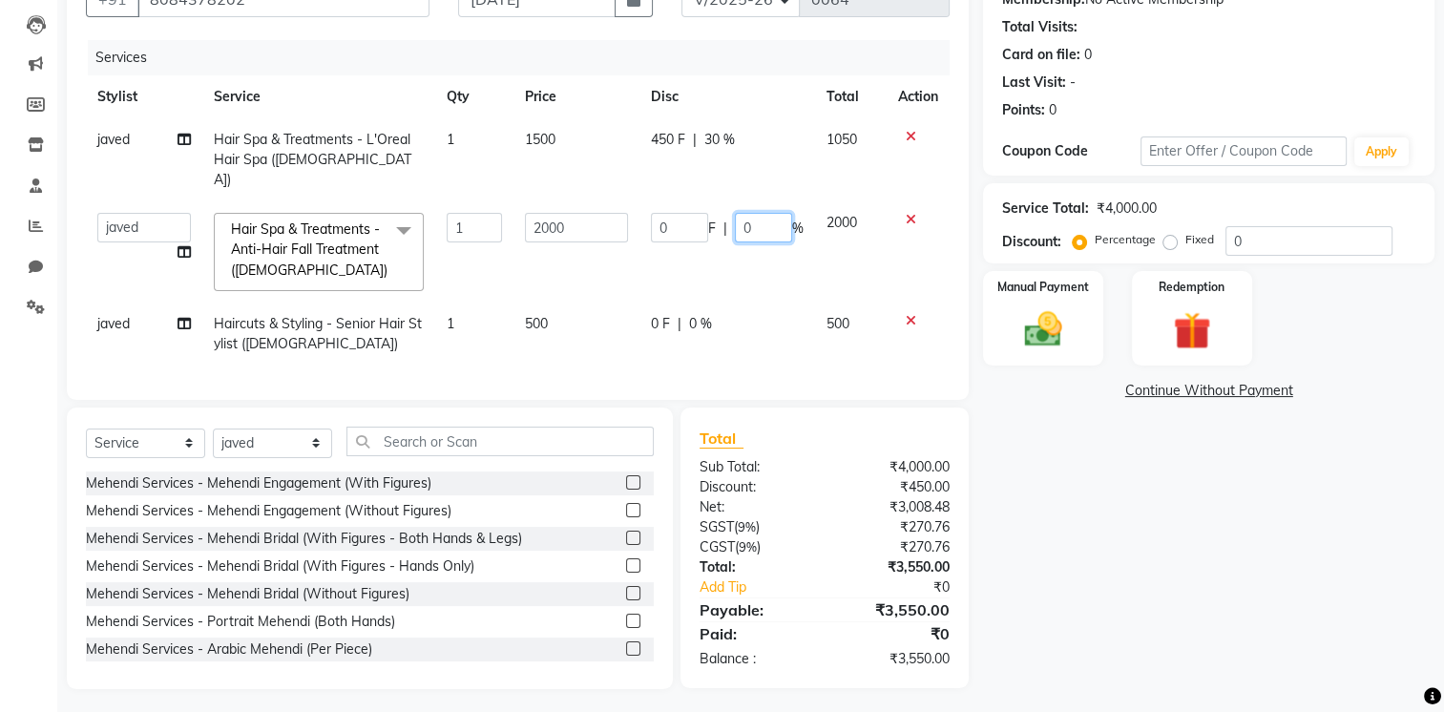
click at [737, 213] on input "0" at bounding box center [763, 228] width 57 height 30
type input "30"
click at [752, 255] on td "0 F | 30 %" at bounding box center [728, 251] width 176 height 101
select select "88256"
drag, startPoint x: 761, startPoint y: 255, endPoint x: 804, endPoint y: 237, distance: 46.6
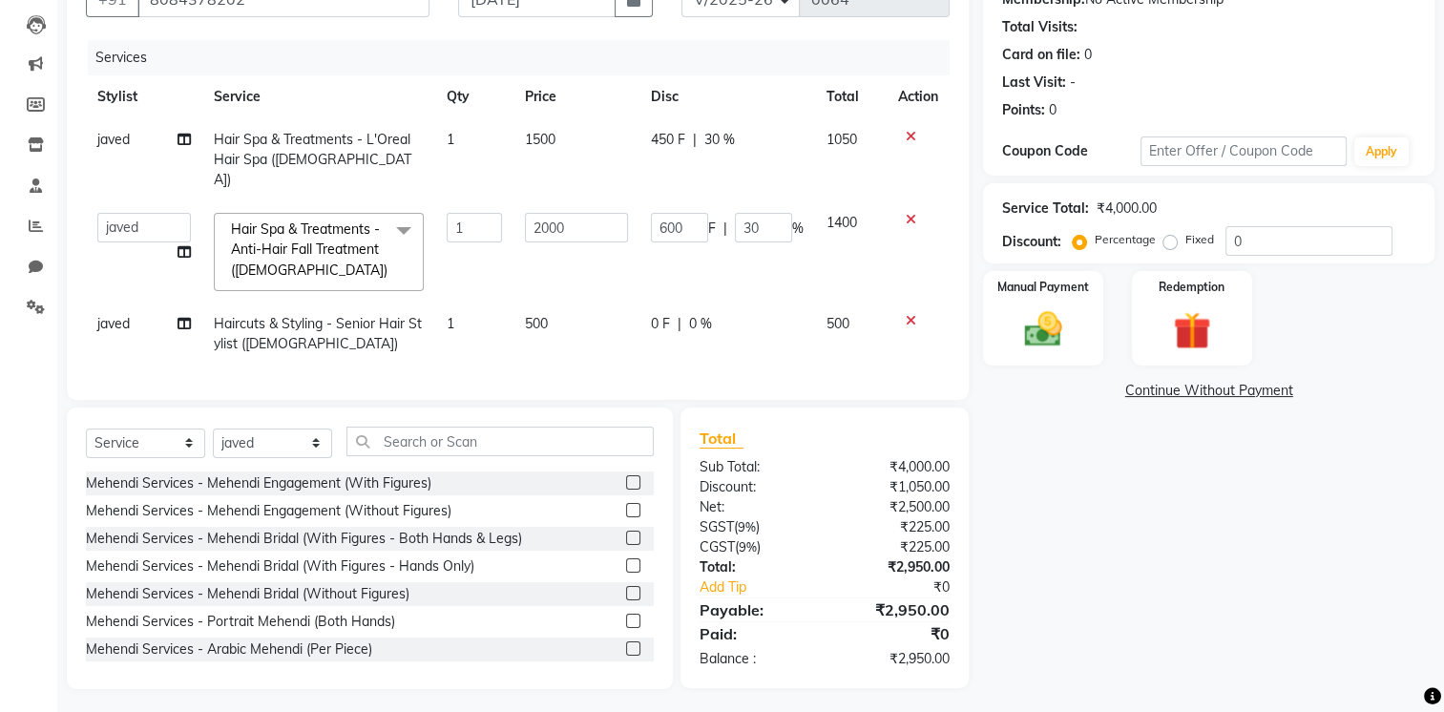
click at [762, 255] on td "600 F | 30 %" at bounding box center [728, 251] width 176 height 101
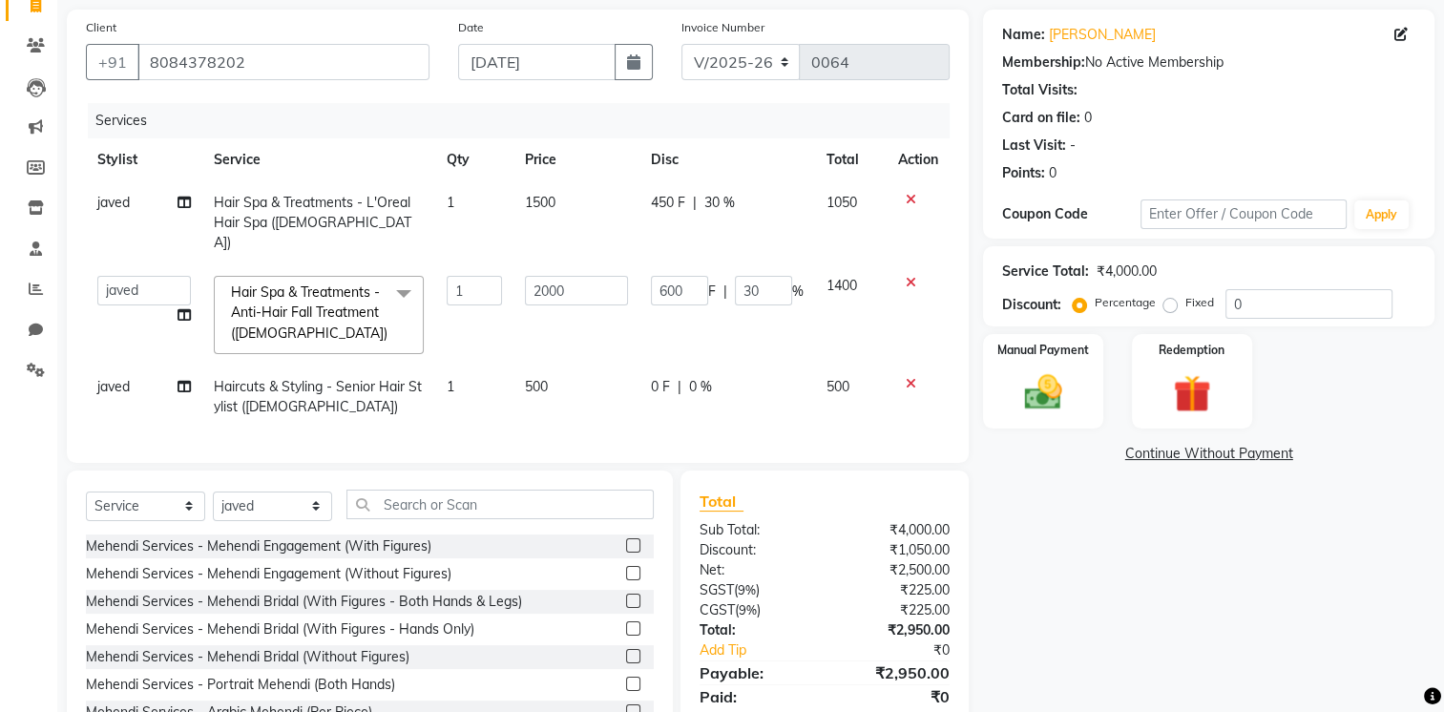
scroll to position [101, 0]
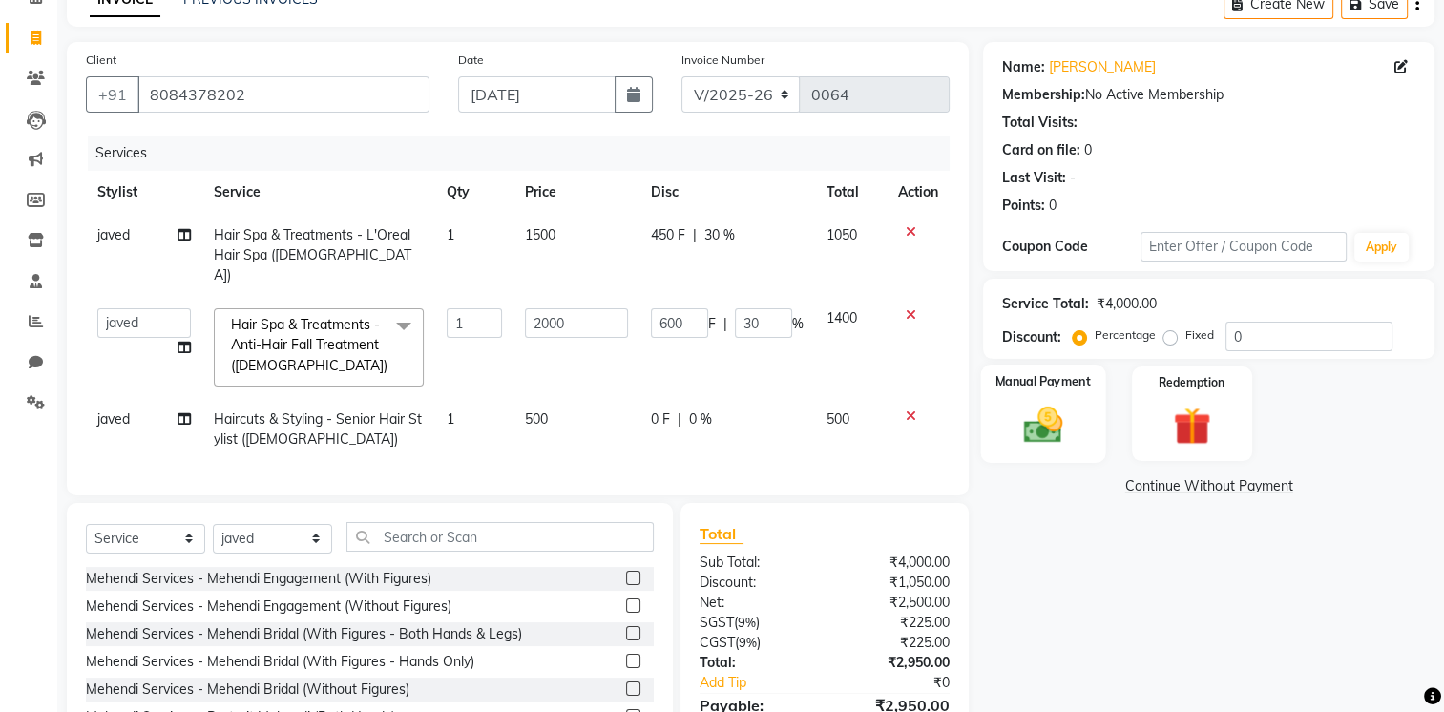
click at [1068, 415] on img at bounding box center [1044, 425] width 64 height 45
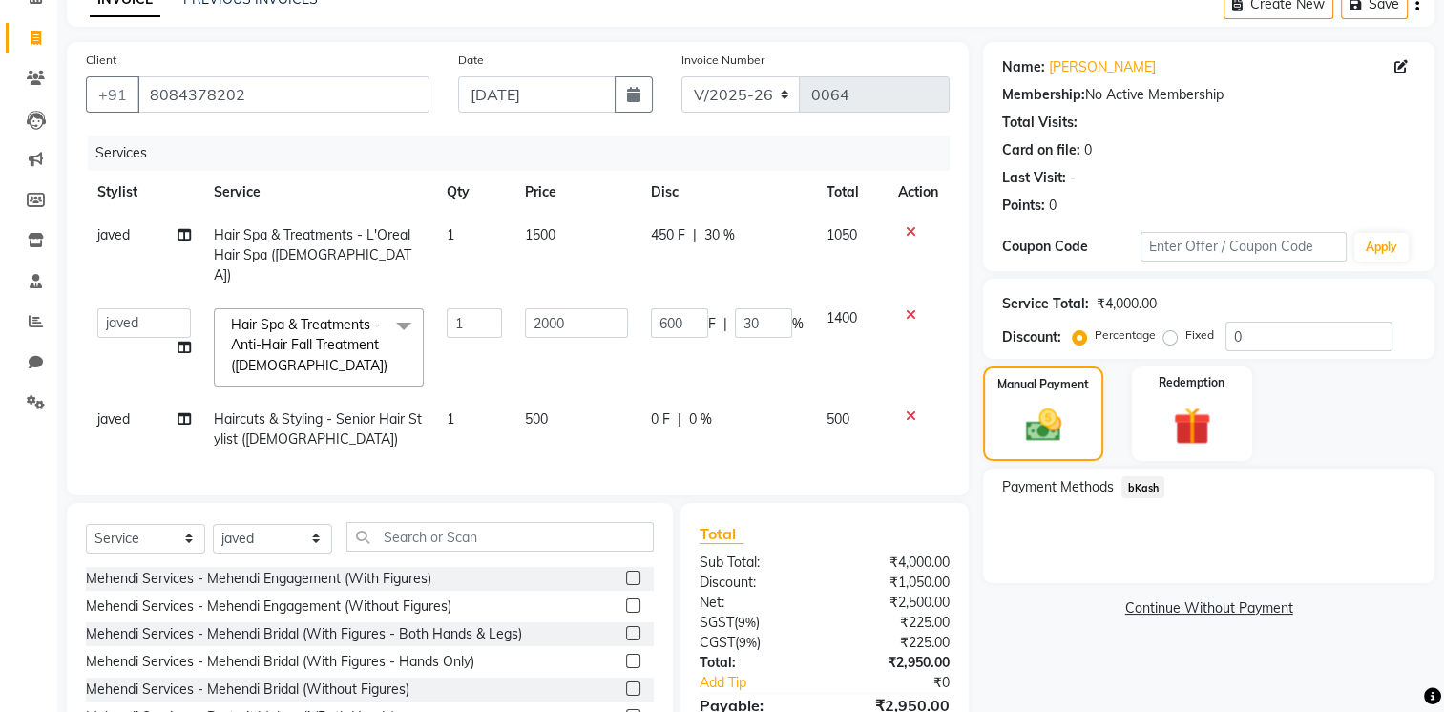
click at [1148, 491] on span "bKash" at bounding box center [1143, 487] width 43 height 22
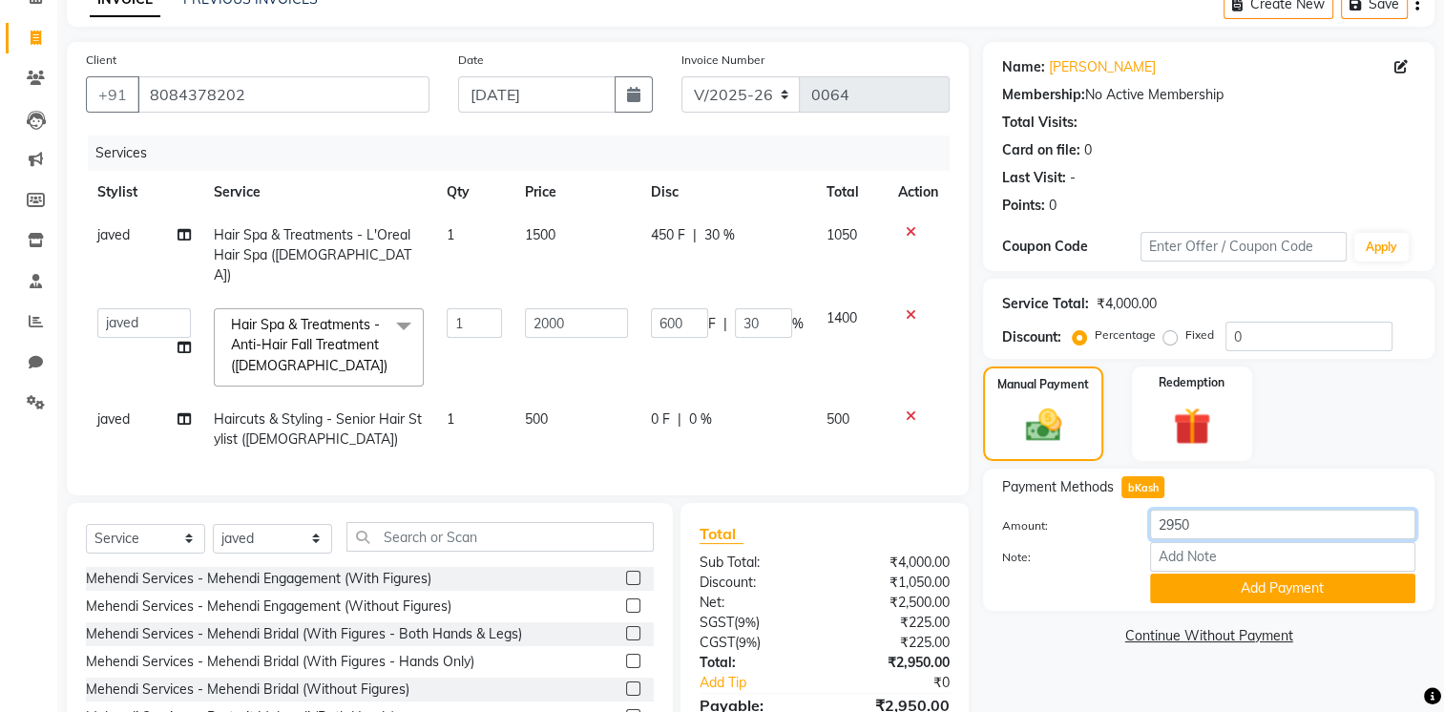
click at [1211, 528] on input "2950" at bounding box center [1282, 525] width 265 height 30
type input "2"
type input "3000"
click at [1235, 603] on button "Add Payment" at bounding box center [1282, 589] width 265 height 30
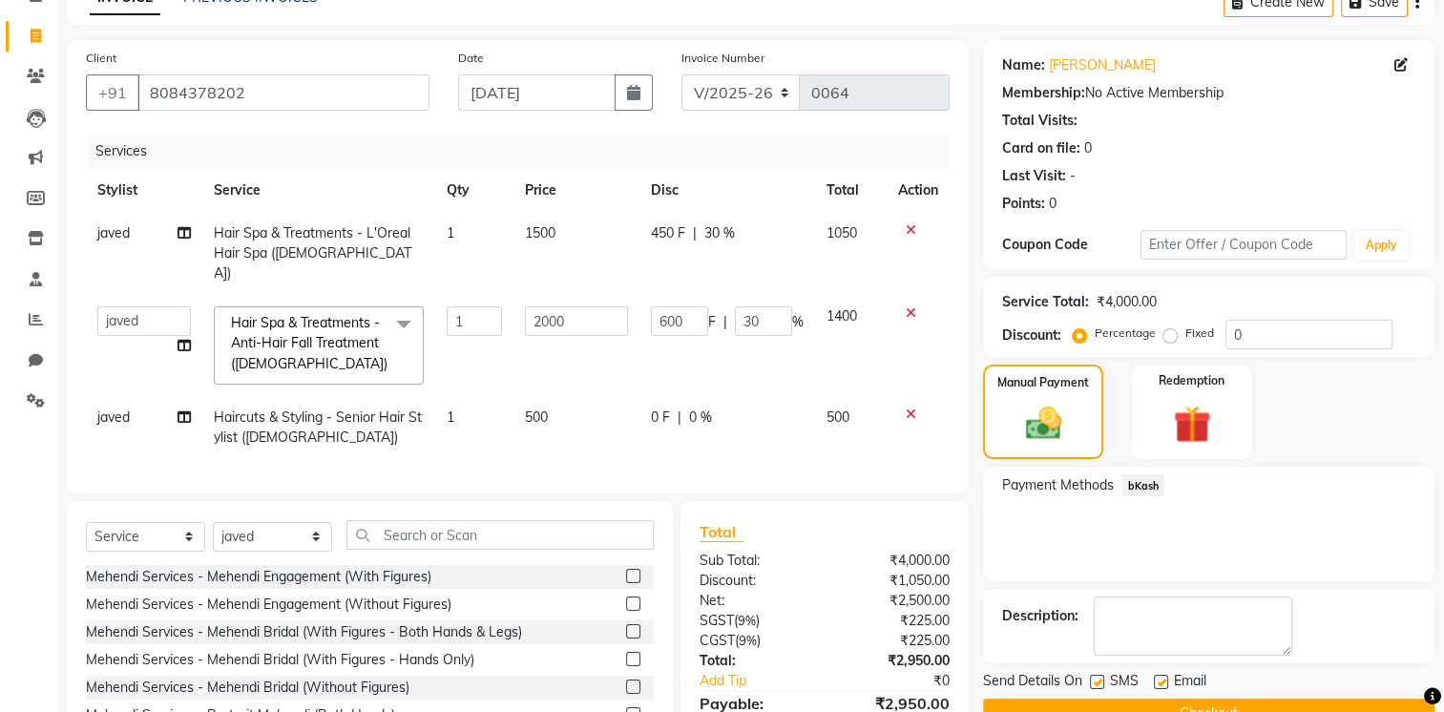
scroll to position [252, 0]
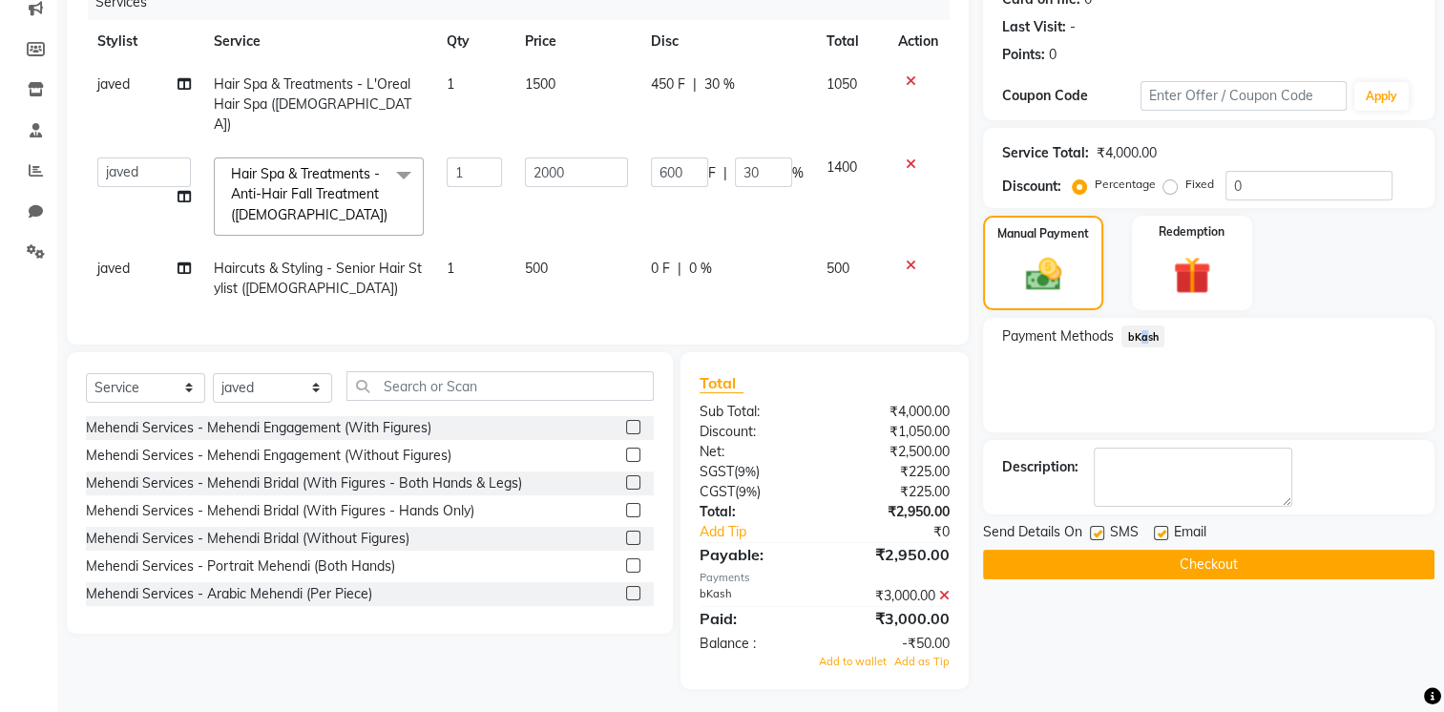
click at [1138, 335] on span "bKash" at bounding box center [1143, 337] width 43 height 22
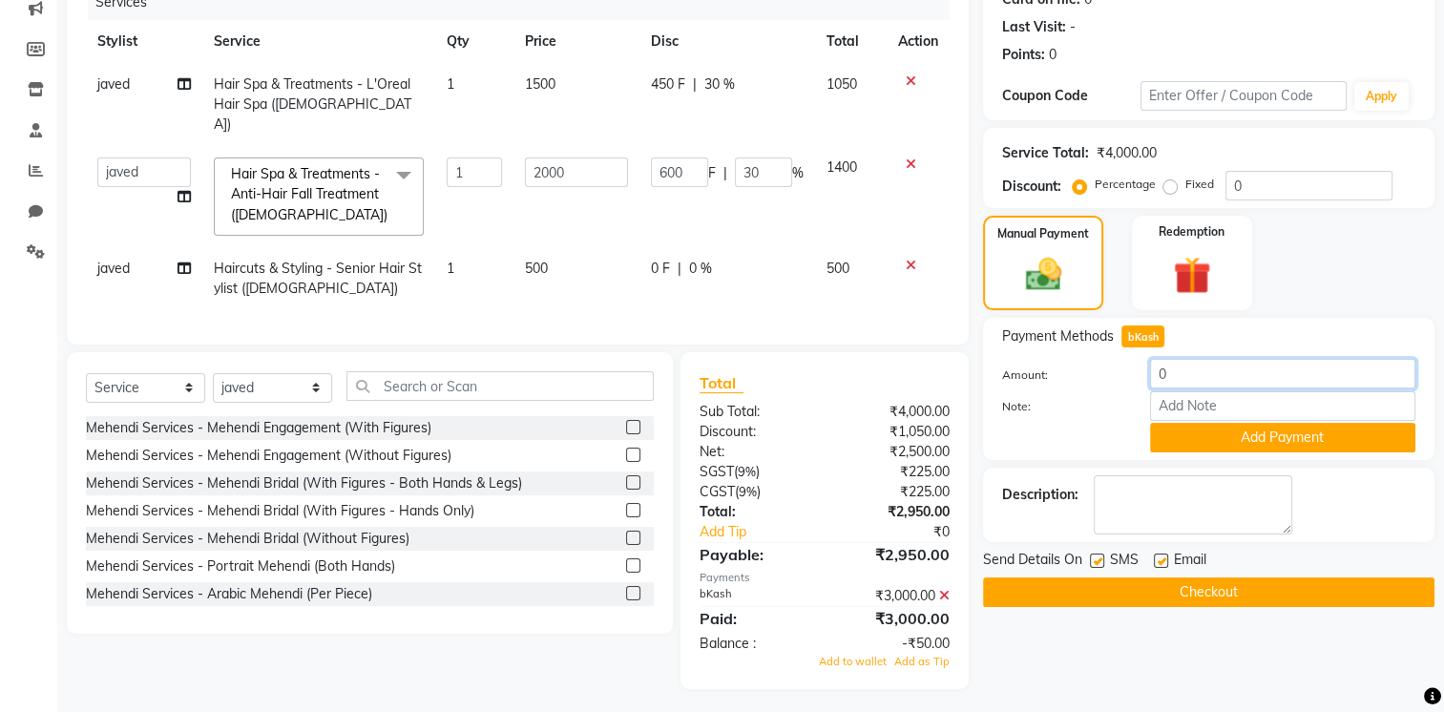
drag, startPoint x: 1138, startPoint y: 335, endPoint x: 1168, endPoint y: 372, distance: 47.6
click at [1168, 372] on input "0" at bounding box center [1282, 374] width 265 height 30
type input "2950"
click at [1226, 445] on button "Add Payment" at bounding box center [1282, 438] width 265 height 30
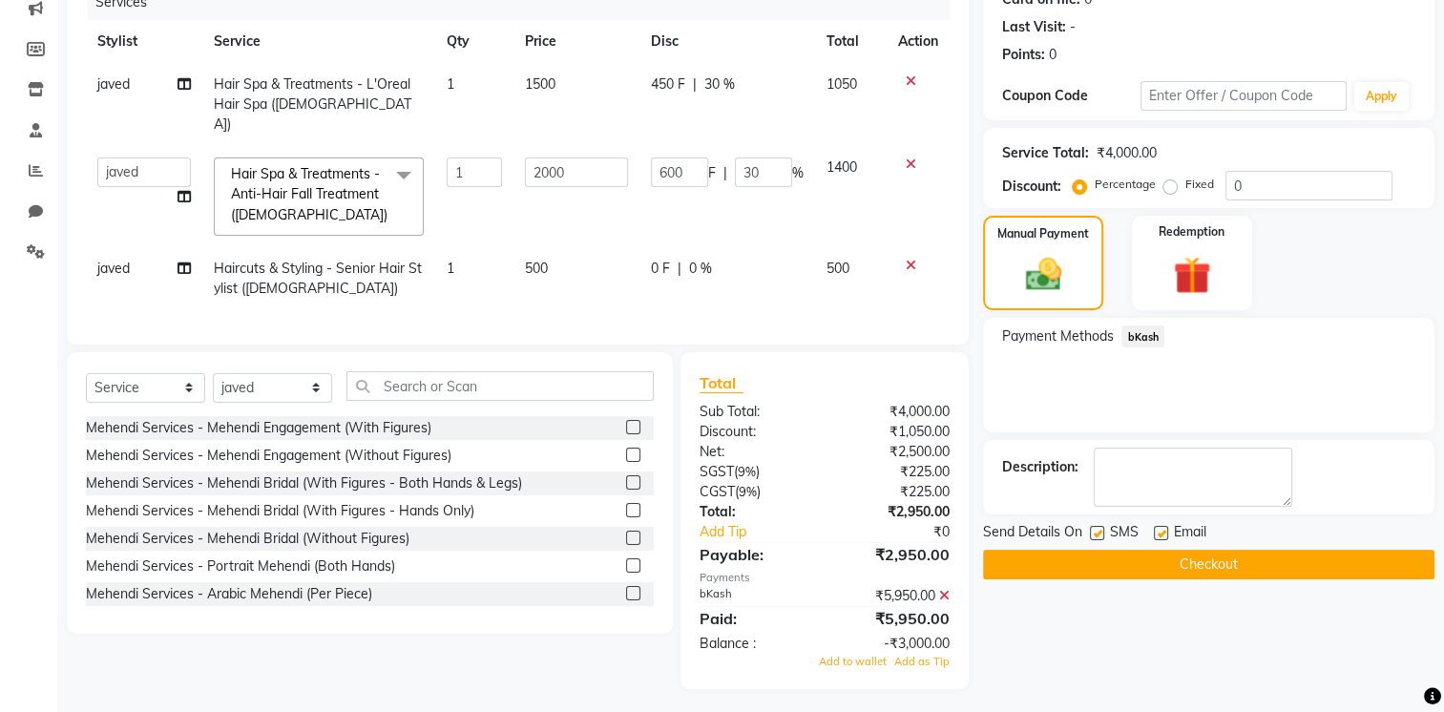
click at [1146, 334] on span "bKash" at bounding box center [1143, 337] width 43 height 22
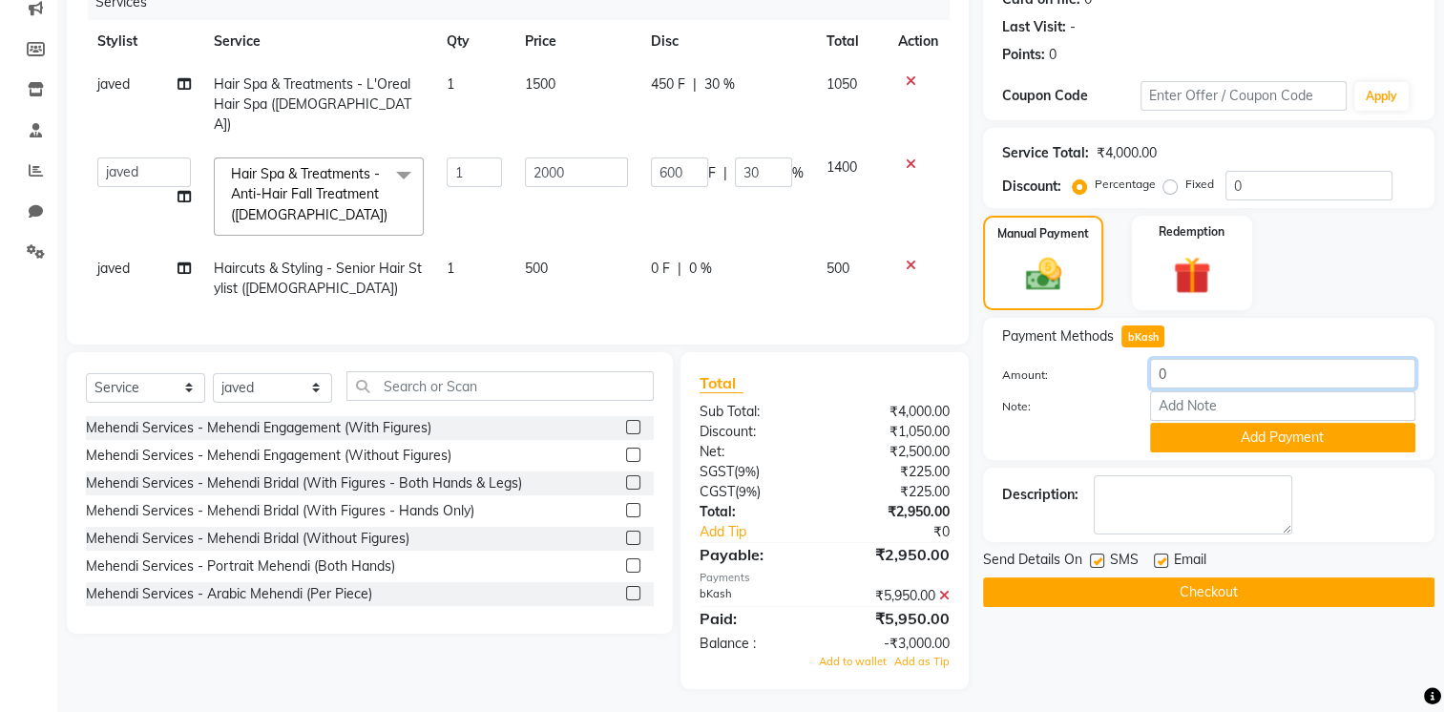
click at [1187, 372] on input "0" at bounding box center [1282, 374] width 265 height 30
click at [1152, 375] on input "0" at bounding box center [1282, 374] width 265 height 30
type input "2950"
click at [1176, 591] on button "Checkout" at bounding box center [1209, 593] width 452 height 30
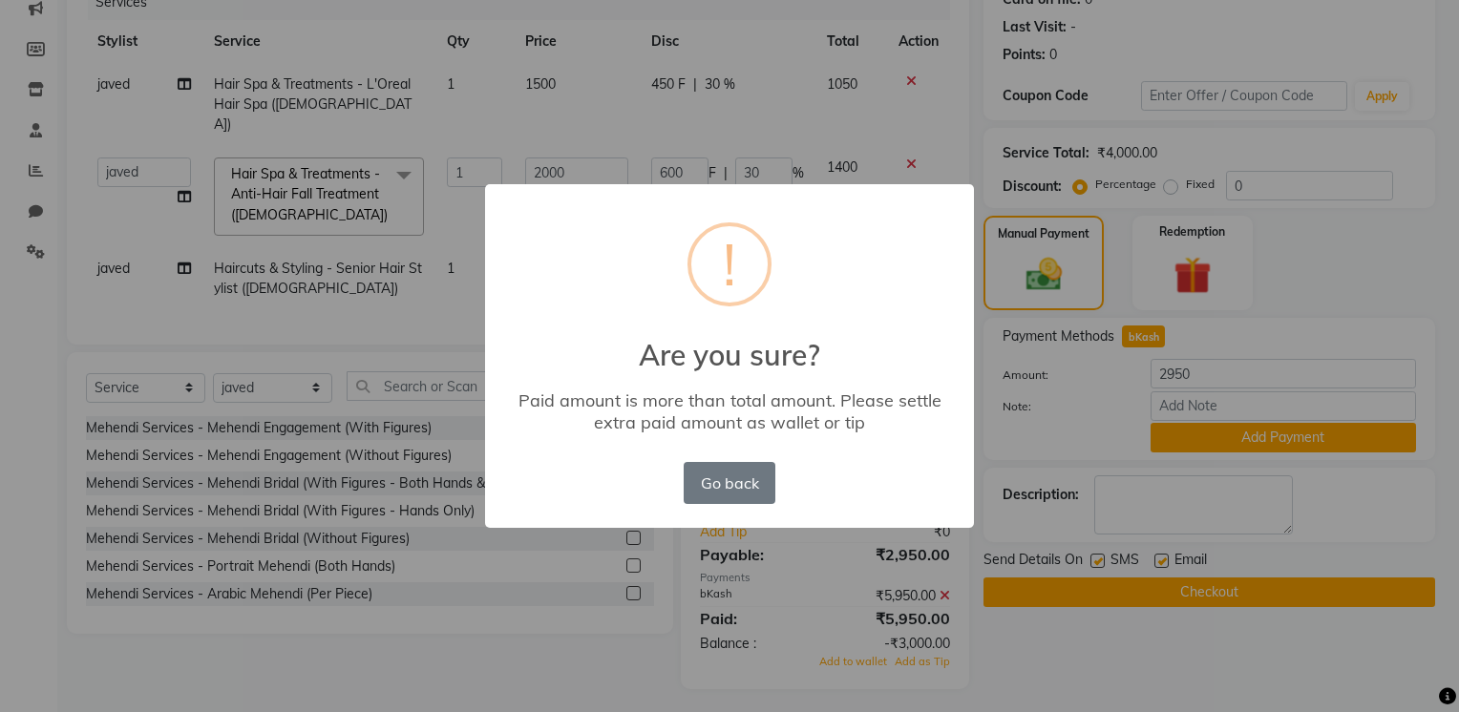
drag, startPoint x: 748, startPoint y: 482, endPoint x: 974, endPoint y: 389, distance: 244.8
click at [752, 473] on button "Go back" at bounding box center [730, 483] width 92 height 42
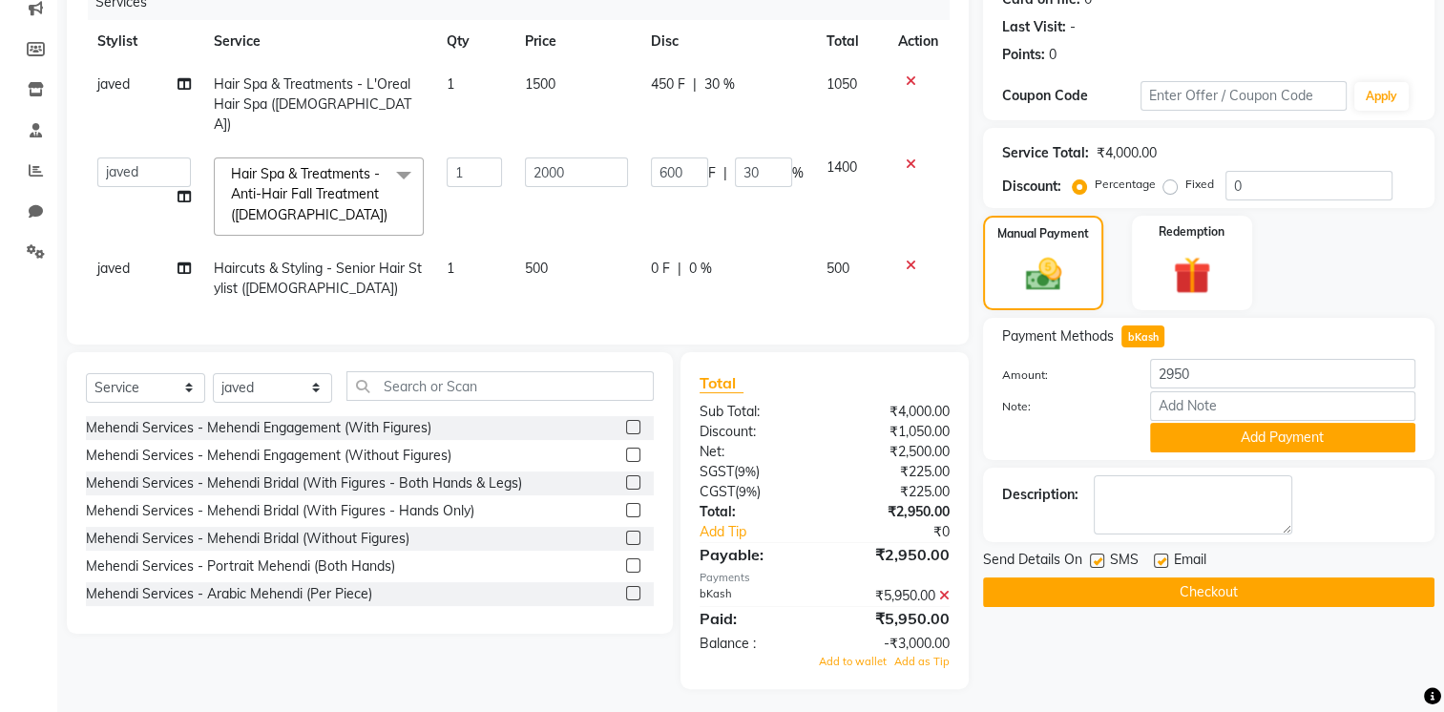
click at [945, 589] on icon at bounding box center [944, 595] width 11 height 13
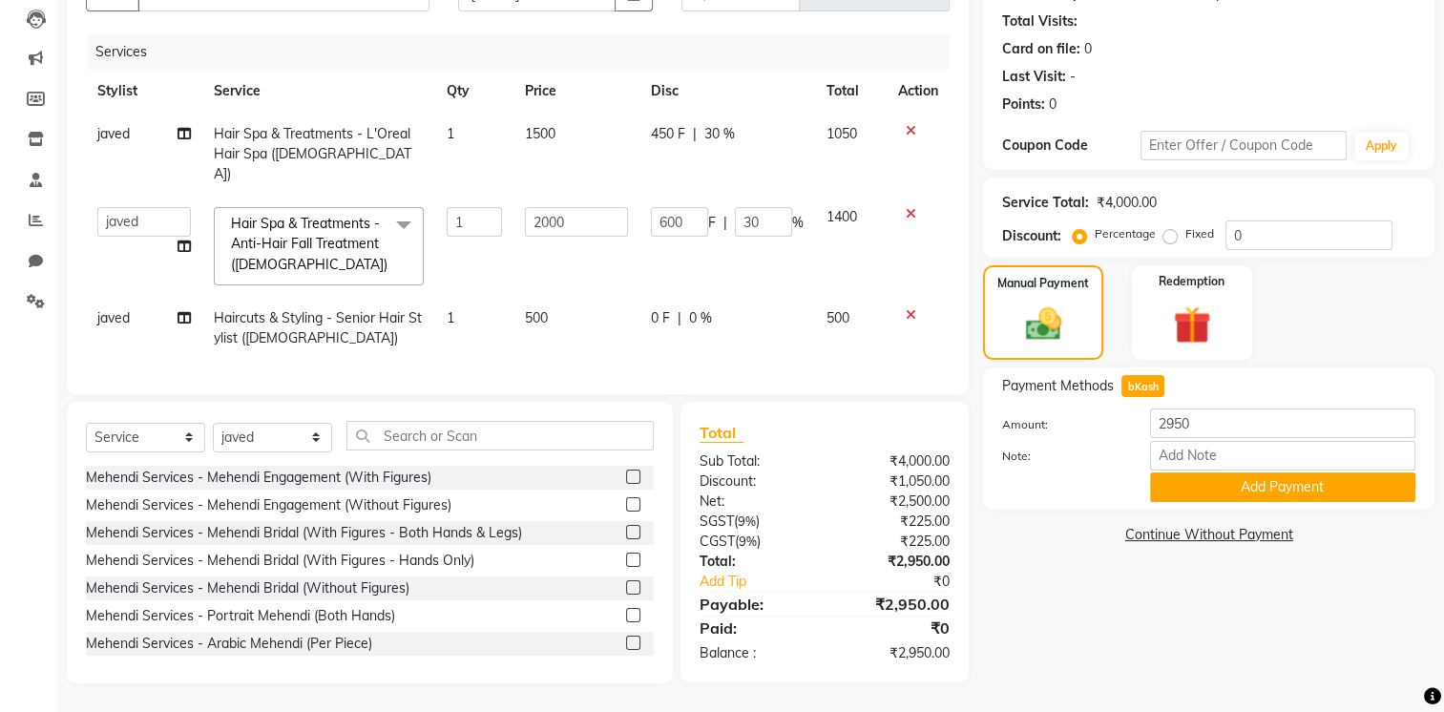
scroll to position [197, 0]
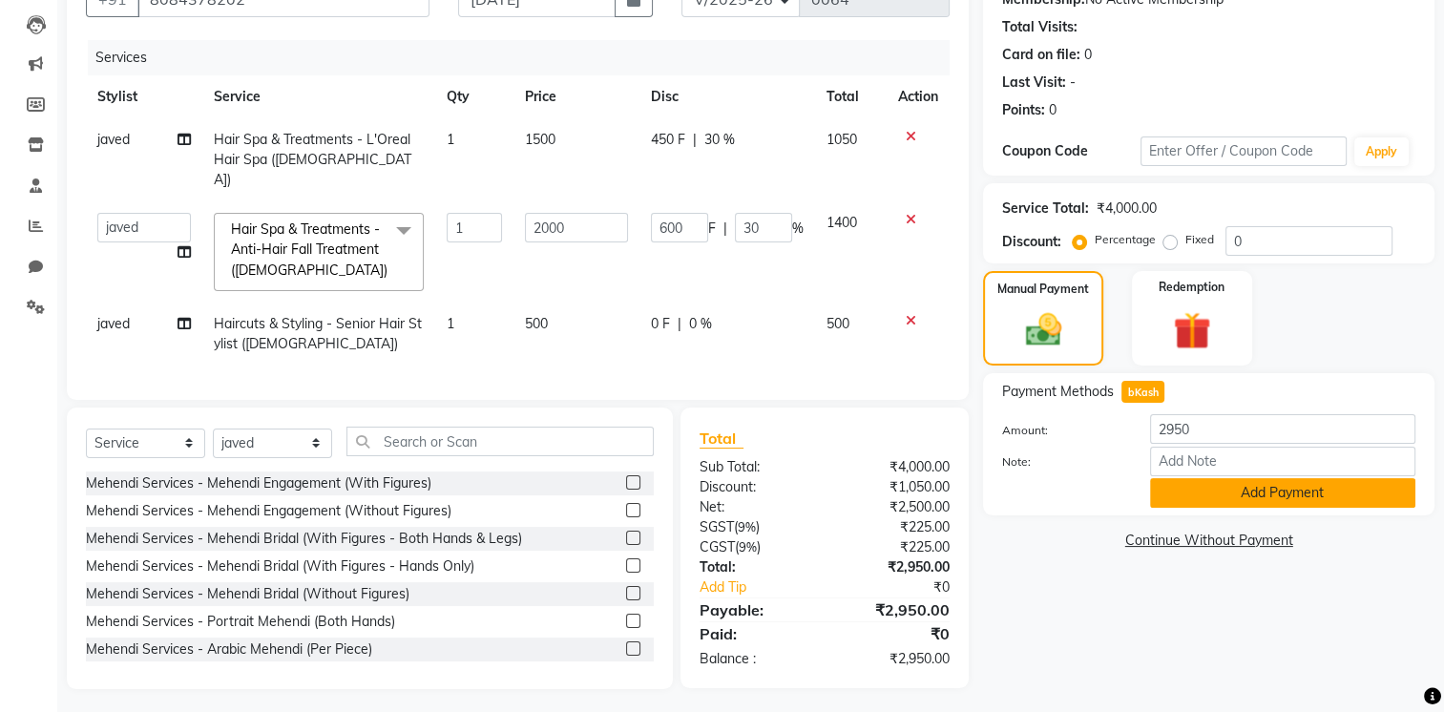
click at [1245, 498] on button "Add Payment" at bounding box center [1282, 493] width 265 height 30
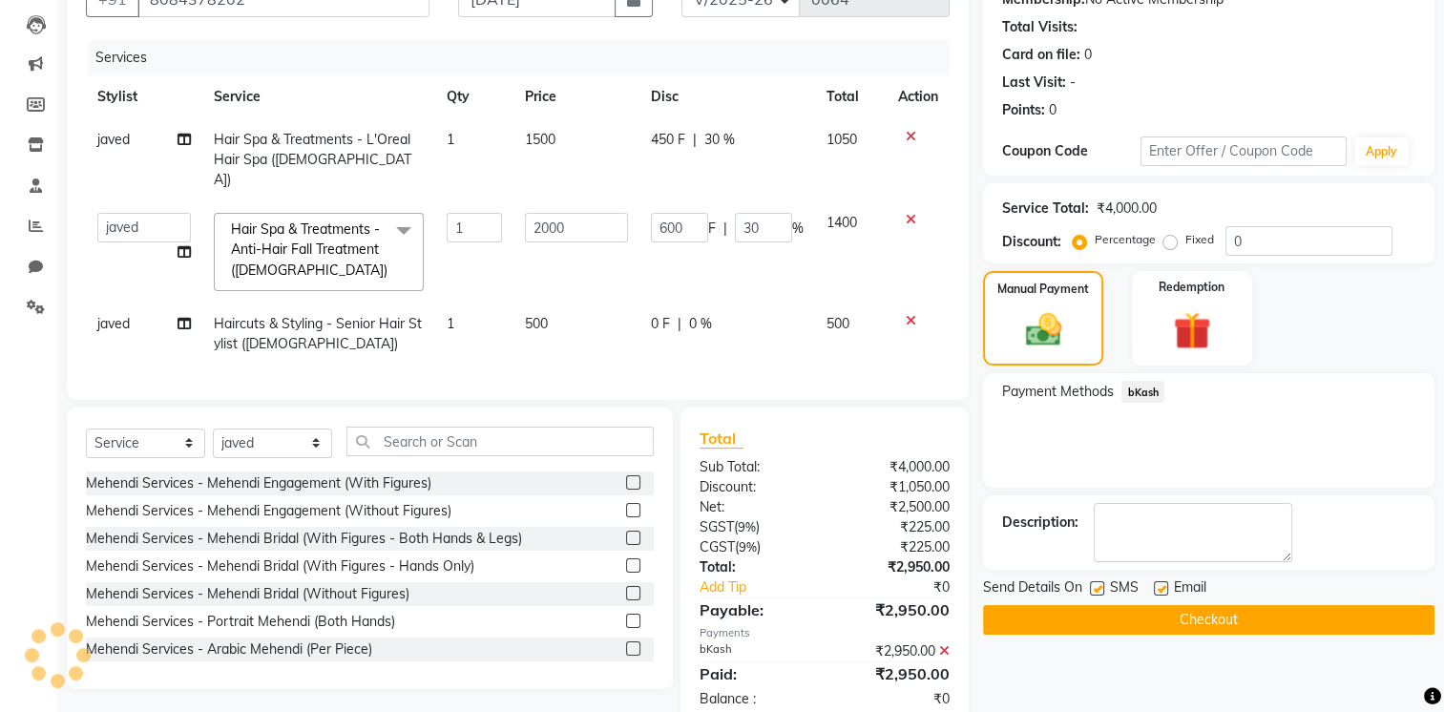
scroll to position [236, 0]
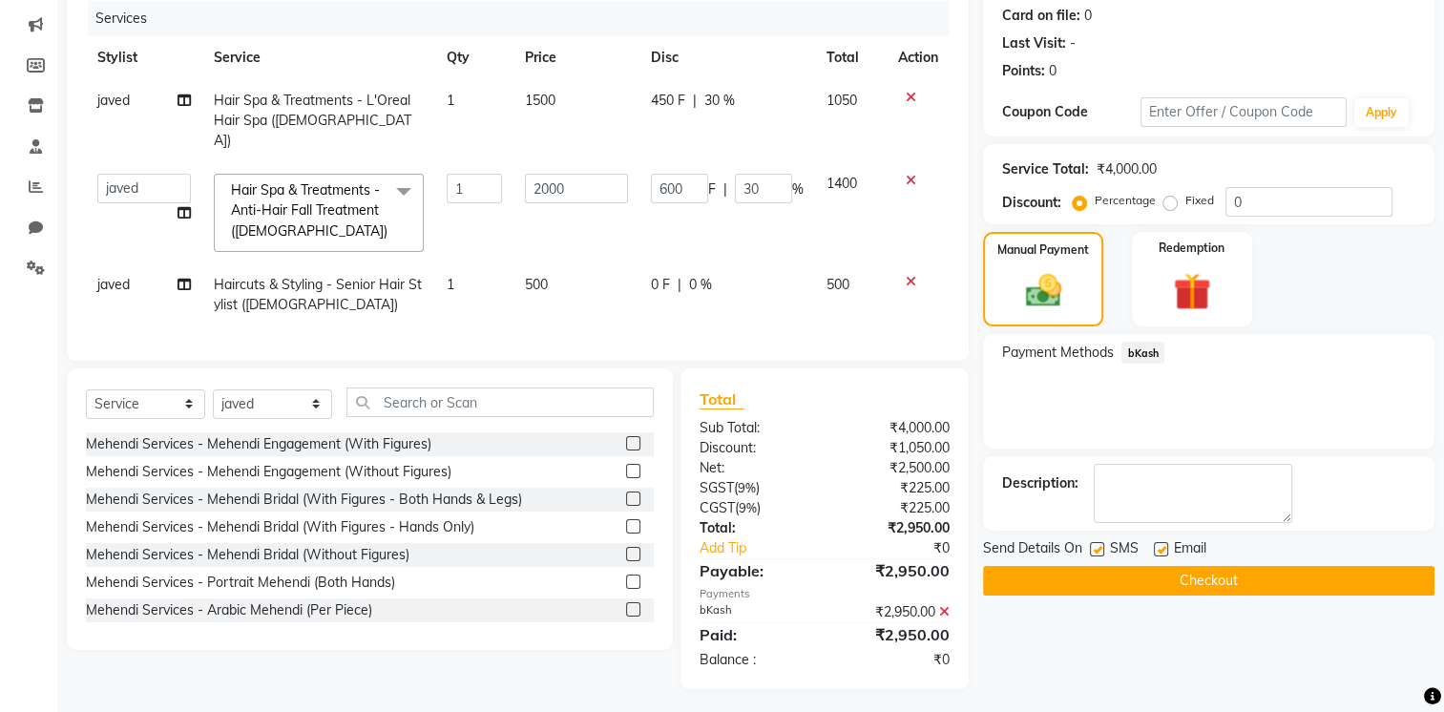
click at [1127, 575] on button "Checkout" at bounding box center [1209, 581] width 452 height 30
